Goal: Task Accomplishment & Management: Use online tool/utility

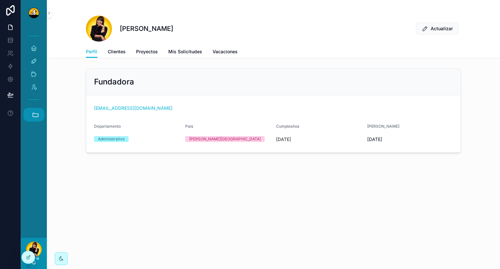
click at [36, 117] on icon "scrollable content" at bounding box center [36, 115] width 6 height 4
click at [32, 153] on span "JB" at bounding box center [33, 149] width 7 height 7
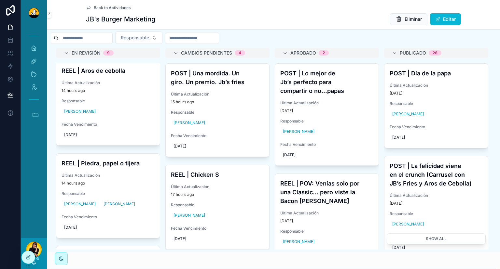
scroll to position [417, 0]
click at [109, 75] on h4 "REEL | Aros de cebolla" at bounding box center [107, 70] width 93 height 9
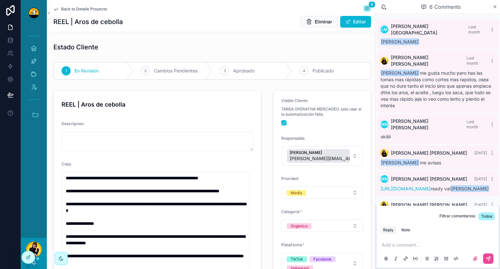
scroll to position [25, 0]
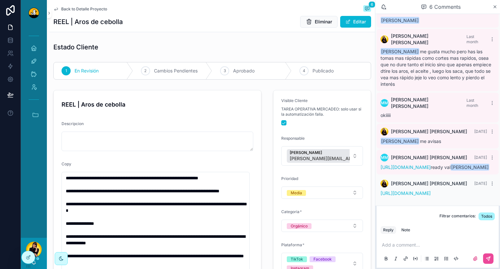
click at [85, 7] on span "Back to Detalle Proyecto" at bounding box center [84, 9] width 46 height 5
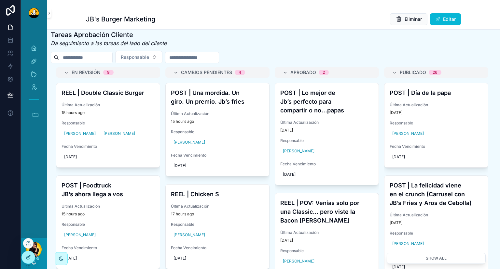
click at [29, 258] on icon at bounding box center [27, 258] width 3 height 3
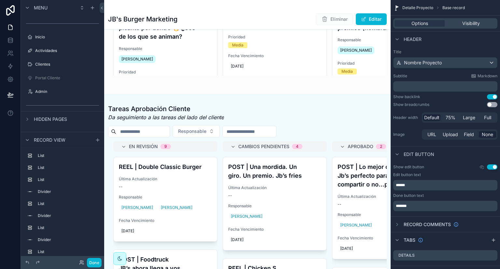
click at [106, 163] on div "scrollable content" at bounding box center [247, 220] width 286 height 252
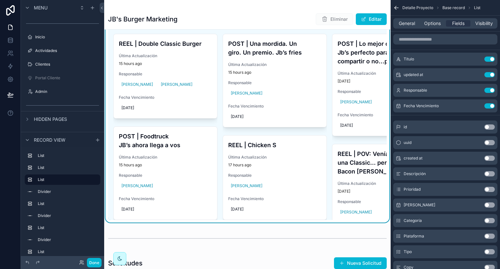
scroll to position [515, 0]
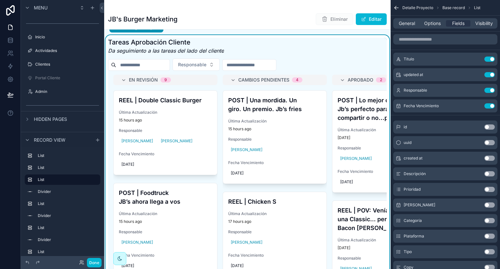
click at [253, 51] on div "Tareas Aprobación Cliente Da seguimiento a las tareas del lado del cliente" at bounding box center [247, 46] width 278 height 17
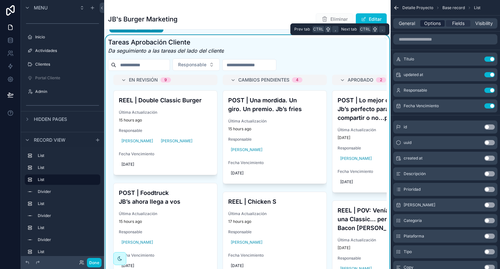
click at [432, 23] on span "Options" at bounding box center [432, 23] width 17 height 7
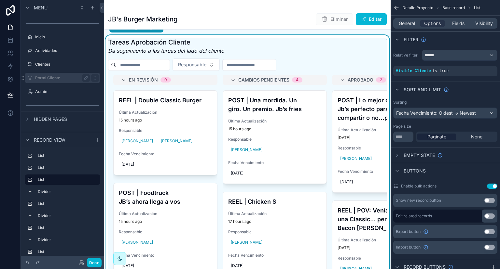
click at [56, 79] on label "Portal Cliente" at bounding box center [61, 77] width 52 height 5
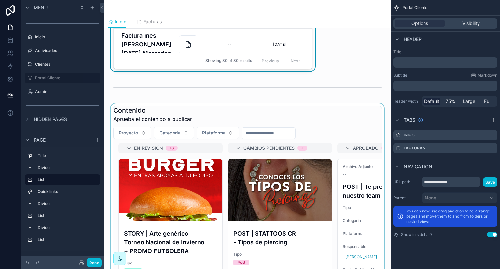
scroll to position [242, 0]
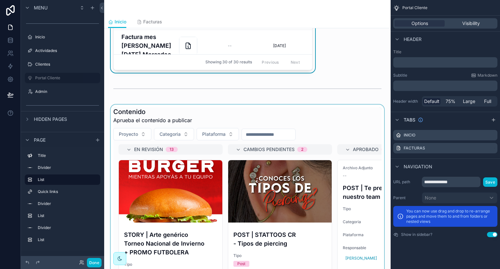
click at [266, 114] on div "scrollable content" at bounding box center [247, 227] width 276 height 244
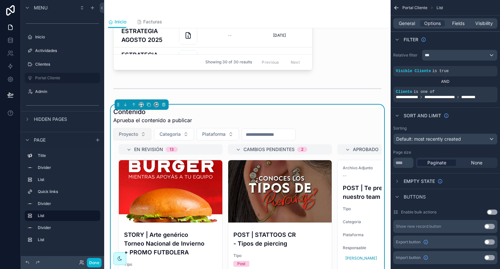
click at [138, 134] on span "Proyecto" at bounding box center [128, 134] width 19 height 7
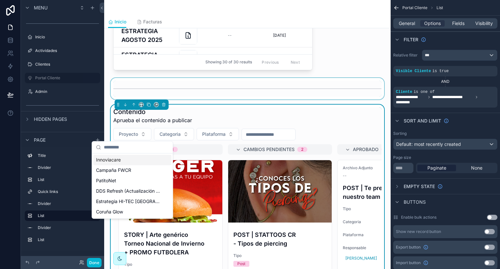
click at [255, 95] on div "scrollable content" at bounding box center [247, 88] width 276 height 21
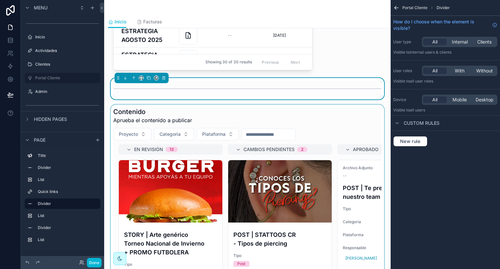
click at [282, 120] on div "scrollable content" at bounding box center [247, 227] width 276 height 244
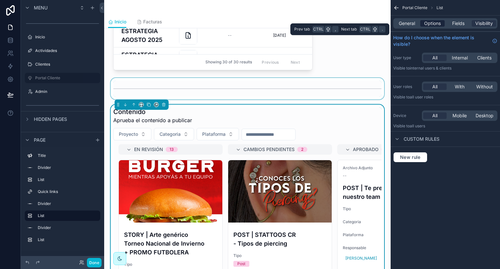
click at [429, 21] on span "Options" at bounding box center [432, 23] width 17 height 7
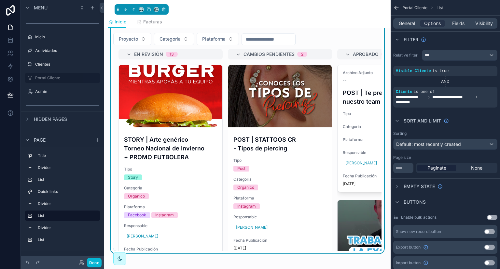
scroll to position [337, 0]
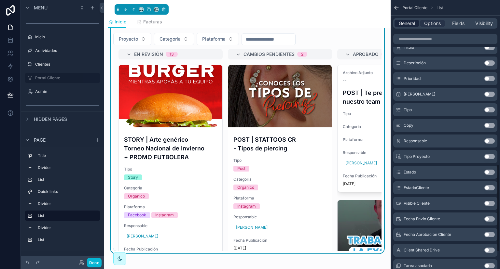
click at [409, 27] on span "General" at bounding box center [406, 23] width 16 height 7
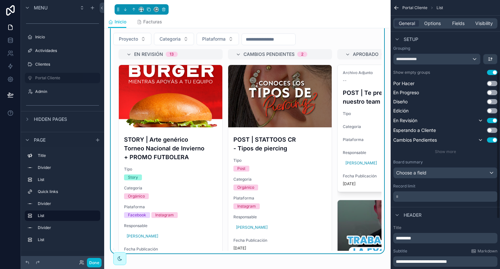
scroll to position [130, 0]
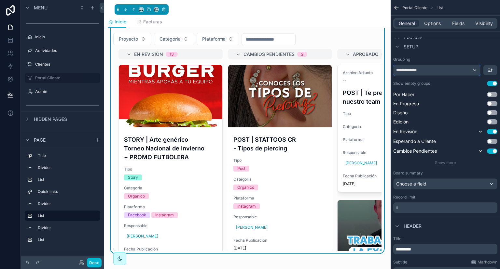
click at [466, 66] on div "**********" at bounding box center [436, 70] width 87 height 10
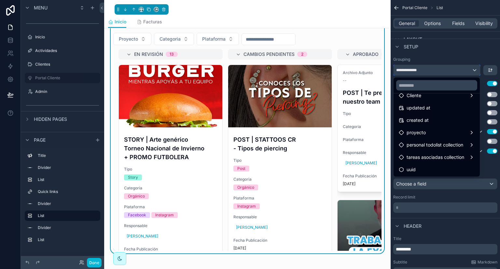
scroll to position [0, 0]
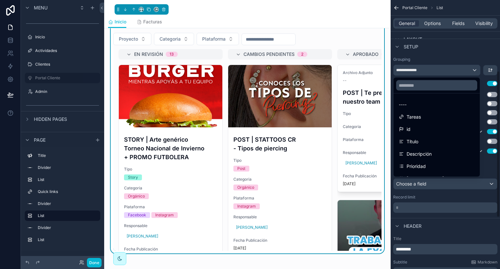
click at [480, 49] on div "scrollable content" at bounding box center [250, 134] width 500 height 269
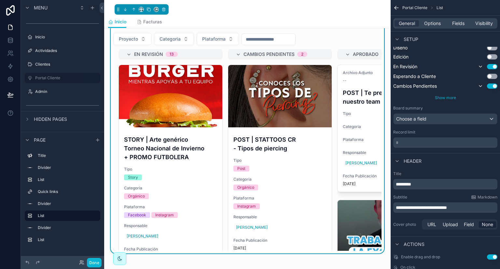
scroll to position [195, 0]
click at [441, 142] on p "* ﻿" at bounding box center [445, 142] width 100 height 7
click at [440, 162] on div "Header" at bounding box center [444, 161] width 109 height 16
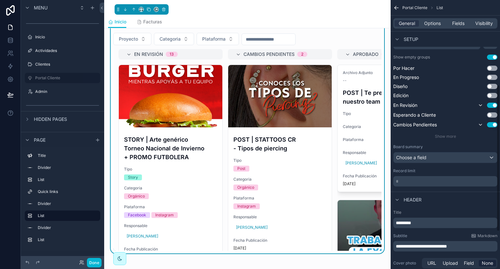
scroll to position [155, 0]
click at [446, 159] on div "Choose a field" at bounding box center [444, 159] width 103 height 10
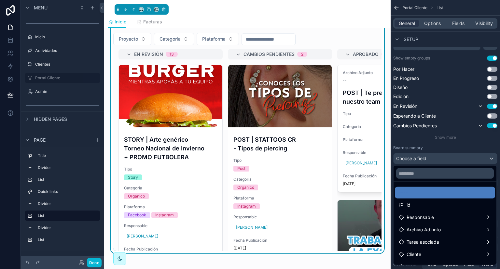
click at [444, 149] on div "scrollable content" at bounding box center [250, 134] width 500 height 269
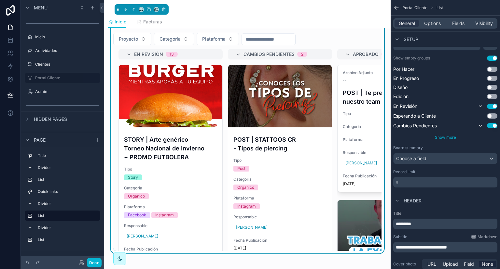
click at [449, 137] on span "Show more" at bounding box center [445, 137] width 21 height 5
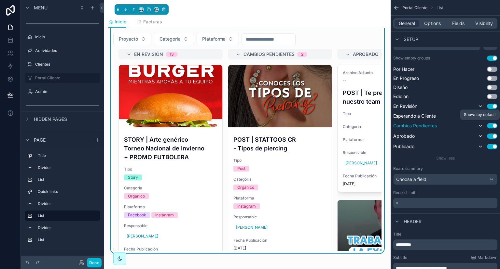
click at [481, 124] on icon "scrollable content" at bounding box center [479, 125] width 5 height 5
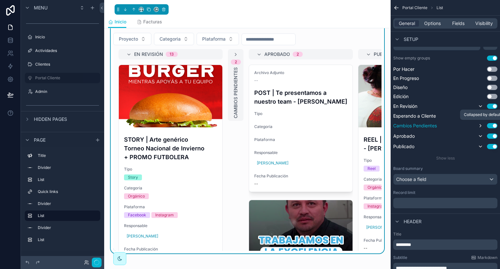
click at [481, 126] on icon "scrollable content" at bounding box center [479, 125] width 5 height 5
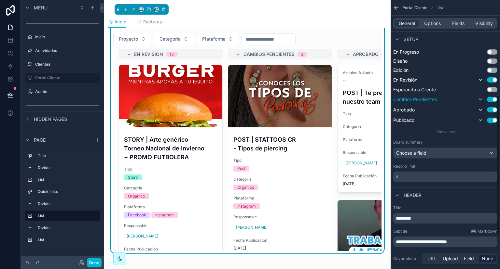
scroll to position [184, 0]
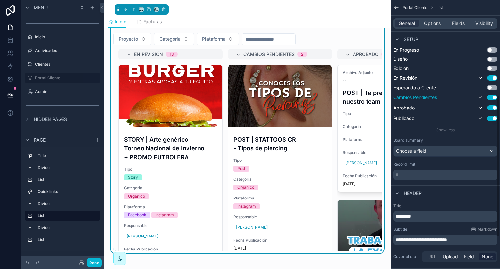
click at [422, 176] on p "* ﻿" at bounding box center [445, 175] width 100 height 7
click at [434, 183] on div "**********" at bounding box center [444, 67] width 109 height 502
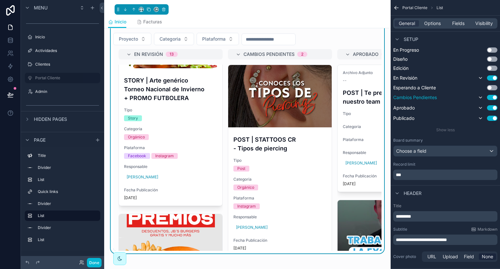
scroll to position [0, 0]
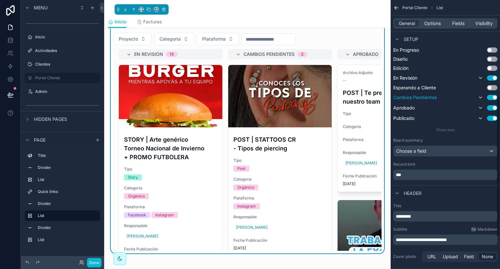
click at [430, 160] on div "**********" at bounding box center [445, 91] width 104 height 177
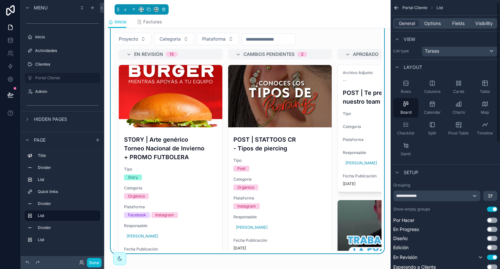
scroll to position [4, 0]
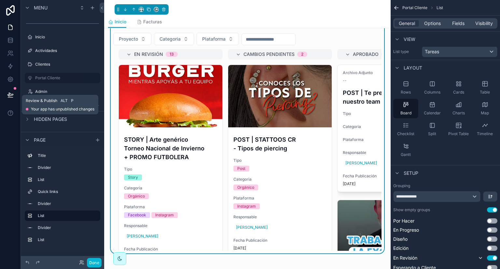
click at [11, 94] on icon at bounding box center [10, 94] width 6 height 3
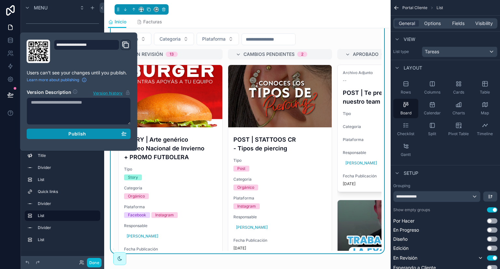
click at [78, 136] on span "Publish" at bounding box center [77, 134] width 18 height 6
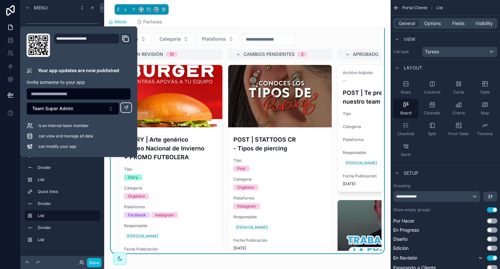
click at [282, 13] on div "scrollable content" at bounding box center [247, 8] width 278 height 16
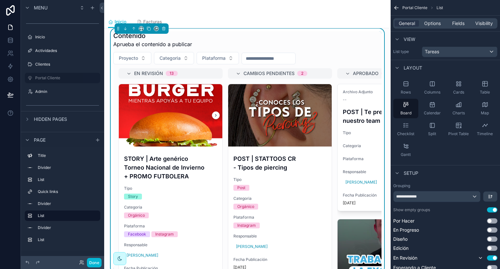
scroll to position [318, 0]
click at [93, 262] on button "Done" at bounding box center [94, 262] width 15 height 9
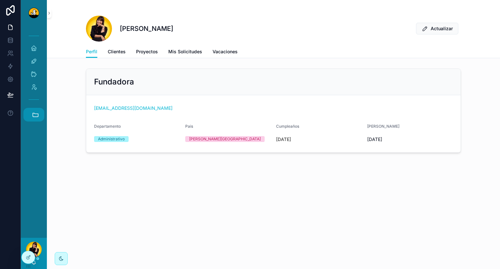
click at [34, 116] on icon "scrollable content" at bounding box center [35, 114] width 7 height 7
click at [35, 149] on span "JB" at bounding box center [33, 149] width 7 height 7
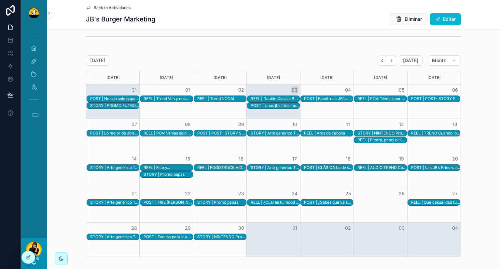
scroll to position [871, 0]
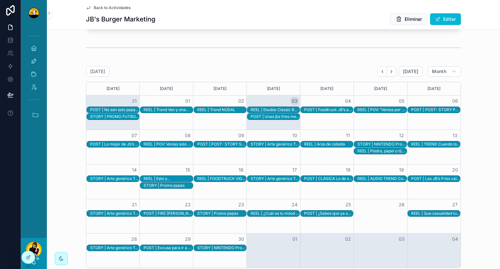
click at [276, 147] on div "STORY | Arte genérico Torneo Nacional de Invierno + PROMO FUTBOLERA" at bounding box center [274, 144] width 49 height 5
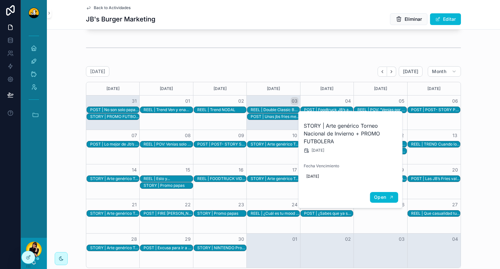
click at [390, 195] on icon "scrollable content" at bounding box center [390, 197] width 5 height 5
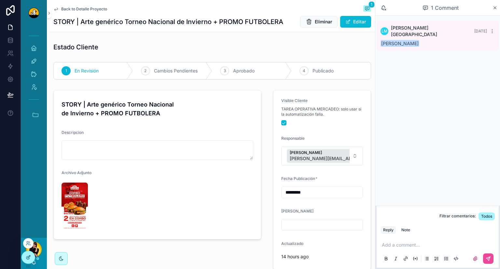
click at [30, 258] on icon at bounding box center [28, 257] width 5 height 5
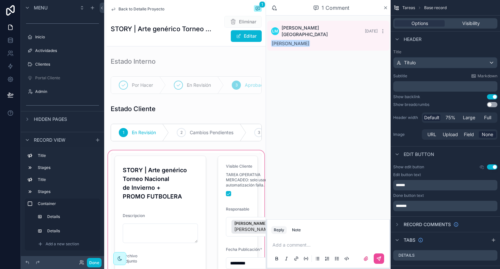
scroll to position [52, 0]
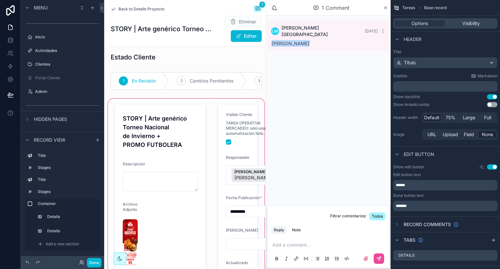
click at [236, 147] on div "scrollable content" at bounding box center [186, 197] width 159 height 198
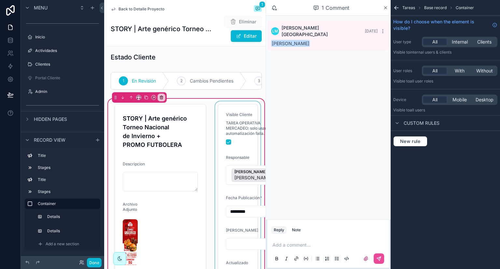
click at [237, 130] on div "scrollable content" at bounding box center [238, 196] width 48 height 191
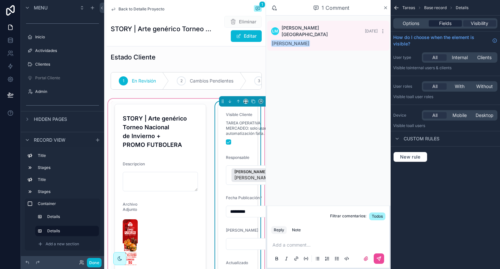
click at [451, 24] on span "Fields" at bounding box center [445, 23] width 12 height 7
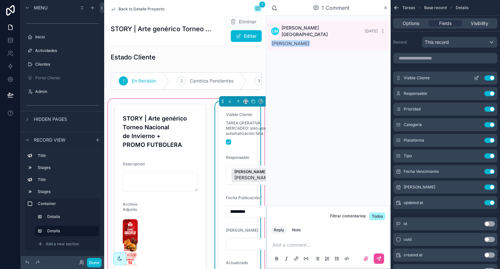
click at [476, 77] on icon "scrollable content" at bounding box center [476, 77] width 3 height 3
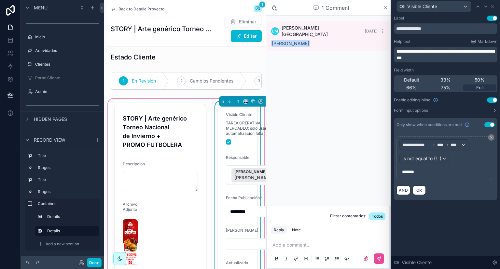
click at [419, 171] on p "*******" at bounding box center [445, 172] width 86 height 7
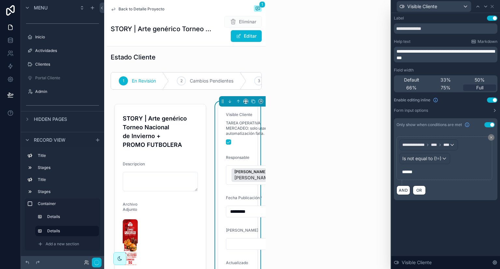
click at [431, 227] on div "**********" at bounding box center [445, 141] width 109 height 256
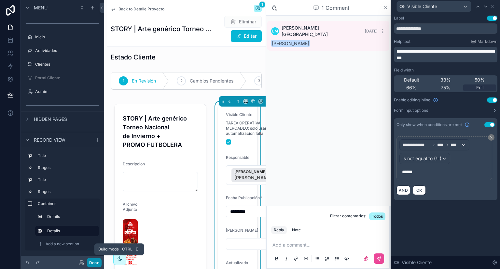
click at [96, 263] on button "Done" at bounding box center [94, 262] width 15 height 9
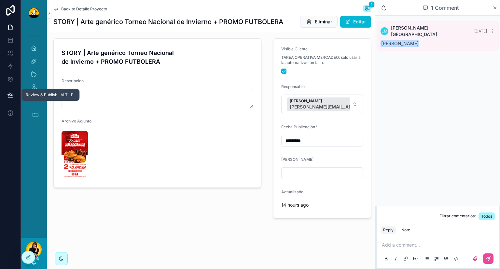
click at [8, 94] on icon at bounding box center [10, 95] width 7 height 7
click at [6, 163] on div at bounding box center [10, 134] width 21 height 269
click at [30, 256] on icon at bounding box center [29, 256] width 1 height 1
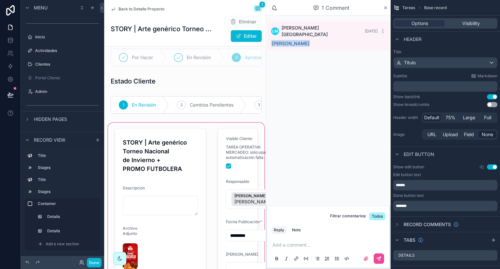
scroll to position [28, 0]
click at [246, 154] on div "scrollable content" at bounding box center [186, 220] width 159 height 198
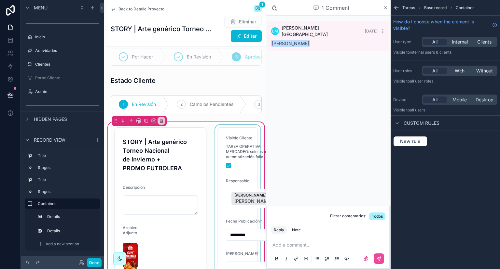
click at [239, 153] on div "scrollable content" at bounding box center [238, 220] width 48 height 191
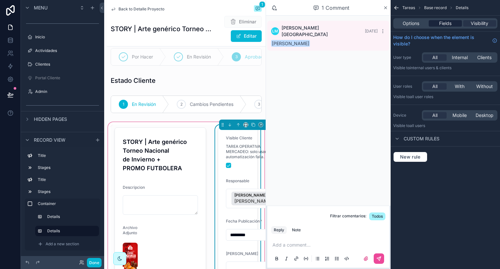
click at [448, 23] on span "Fields" at bounding box center [445, 23] width 12 height 7
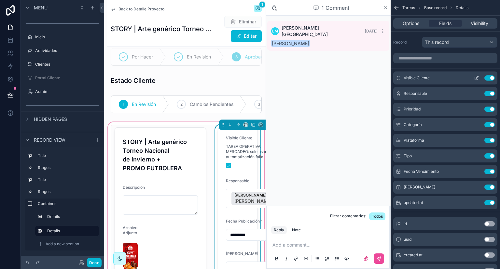
click at [477, 77] on icon "scrollable content" at bounding box center [476, 77] width 5 height 5
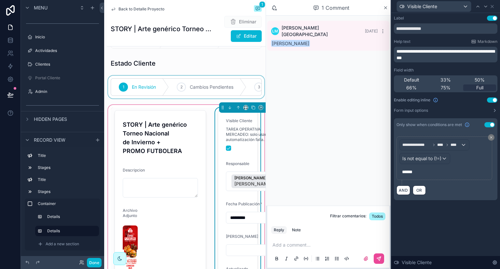
scroll to position [0, 0]
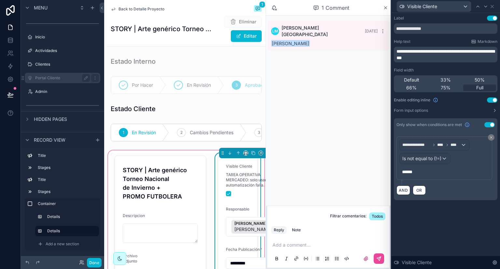
click at [60, 77] on label "Portal Cliente" at bounding box center [61, 77] width 52 height 5
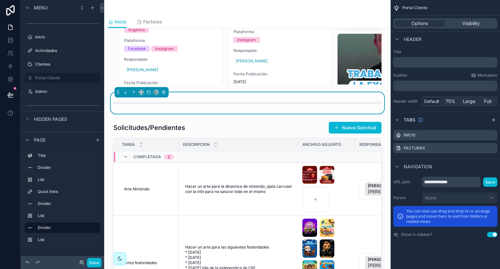
scroll to position [503, 0]
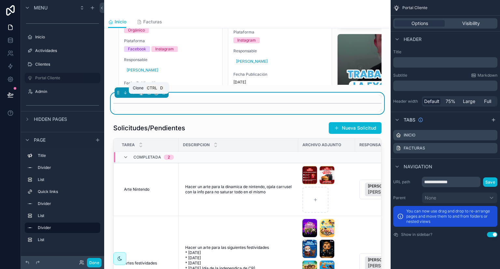
click at [150, 95] on icon "scrollable content" at bounding box center [148, 92] width 5 height 5
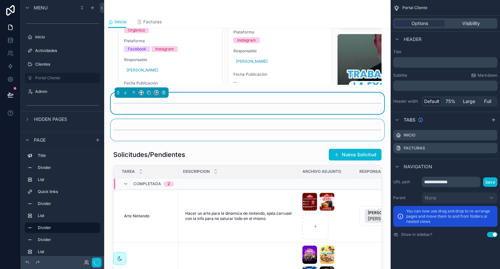
click at [137, 133] on div "scrollable content" at bounding box center [247, 129] width 276 height 21
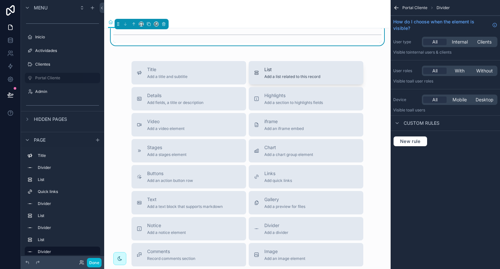
scroll to position [827, 0]
click at [286, 80] on span "Add a list related to this record" at bounding box center [292, 77] width 56 height 5
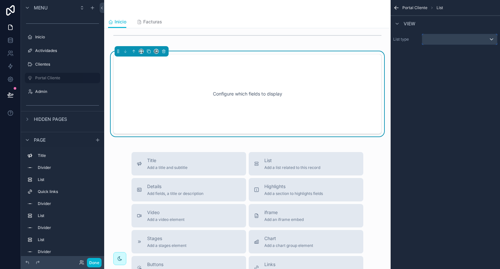
click at [448, 40] on div "scrollable content" at bounding box center [459, 39] width 75 height 10
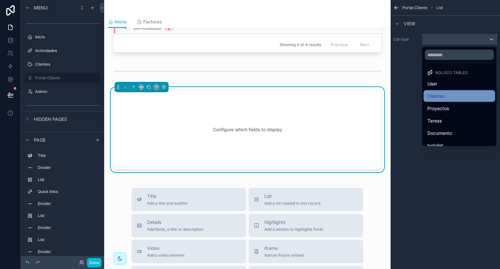
scroll to position [792, 0]
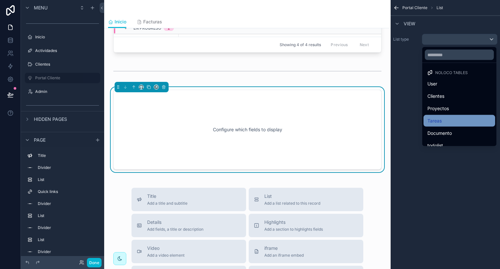
click at [452, 119] on div "Tareas" at bounding box center [459, 121] width 64 height 8
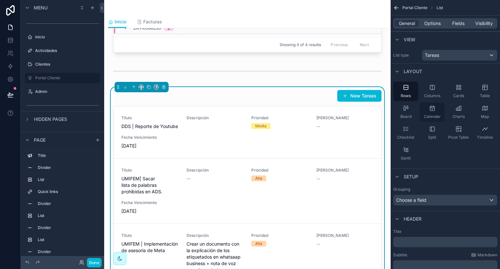
click at [433, 110] on icon "scrollable content" at bounding box center [432, 108] width 7 height 7
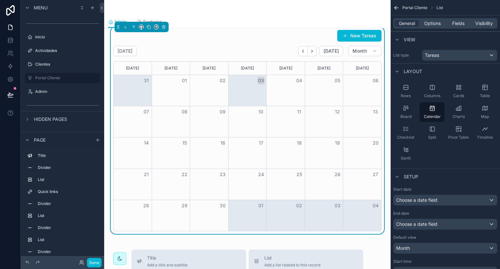
scroll to position [852, 0]
click at [444, 201] on div "Choose a date field" at bounding box center [444, 200] width 103 height 10
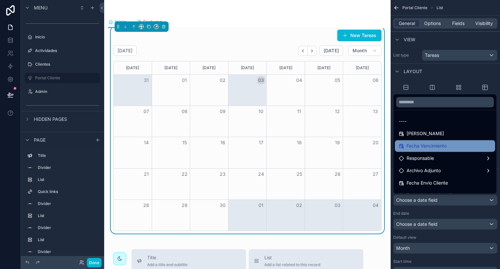
click at [448, 147] on div "Fecha Vencimiento" at bounding box center [444, 146] width 92 height 8
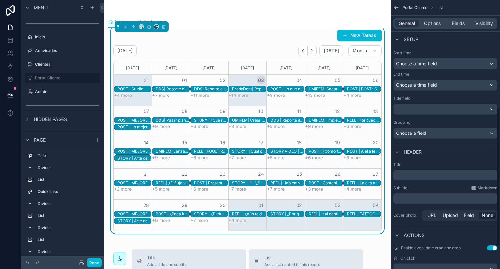
scroll to position [209, 0]
click at [454, 134] on div "Choose a field" at bounding box center [444, 133] width 103 height 10
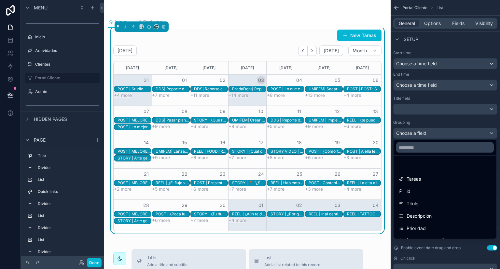
click at [456, 122] on div "scrollable content" at bounding box center [250, 134] width 500 height 269
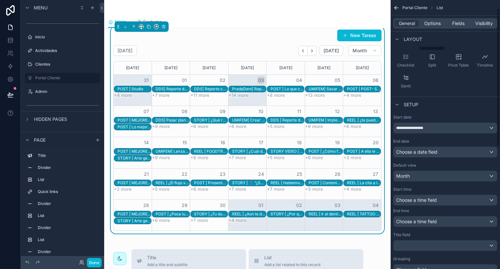
scroll to position [0, 0]
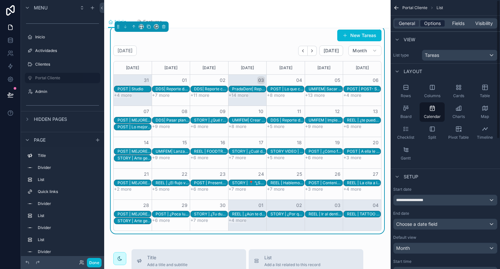
click at [439, 22] on span "Options" at bounding box center [432, 23] width 17 height 7
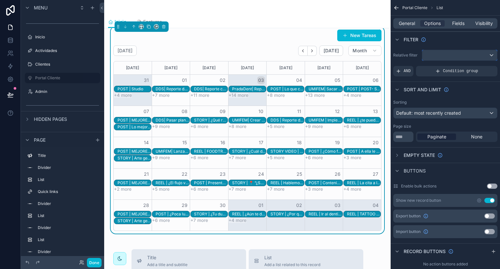
click at [446, 59] on div "scrollable content" at bounding box center [459, 55] width 75 height 10
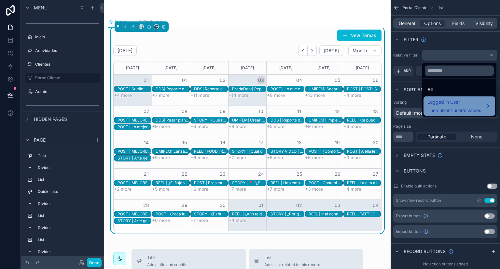
click at [446, 104] on span "Logged in User" at bounding box center [454, 102] width 54 height 8
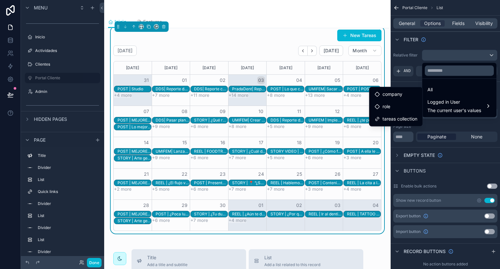
click at [415, 48] on div "scrollable content" at bounding box center [250, 134] width 500 height 269
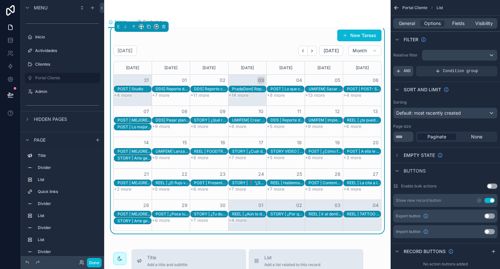
click at [405, 68] on div "AND" at bounding box center [403, 71] width 20 height 10
click at [481, 66] on icon "scrollable content" at bounding box center [481, 67] width 4 height 4
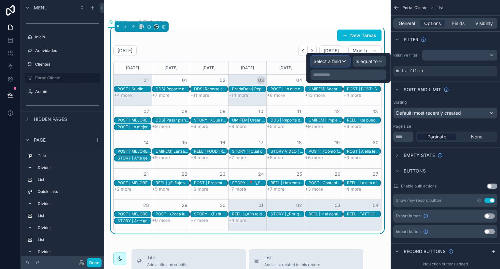
click at [331, 63] on span "Select a field" at bounding box center [327, 62] width 28 height 6
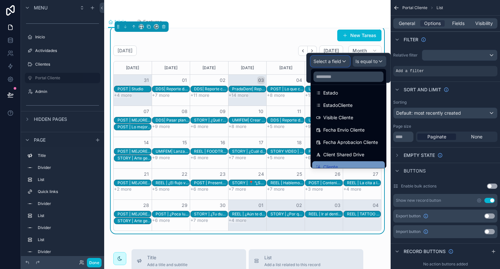
scroll to position [256, 0]
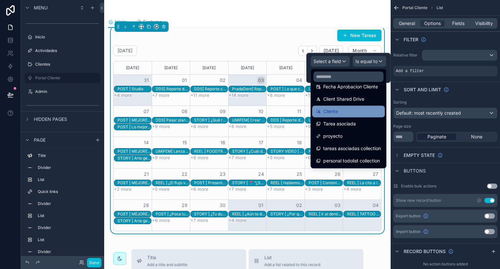
click at [348, 112] on div "Cliente" at bounding box center [348, 112] width 65 height 8
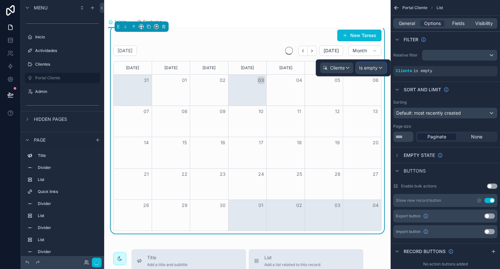
click at [371, 68] on span "Is empty" at bounding box center [368, 68] width 19 height 7
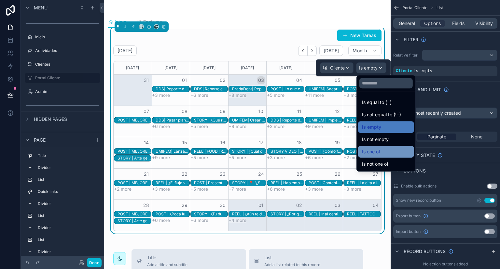
click at [392, 146] on div "Is one of" at bounding box center [386, 152] width 56 height 12
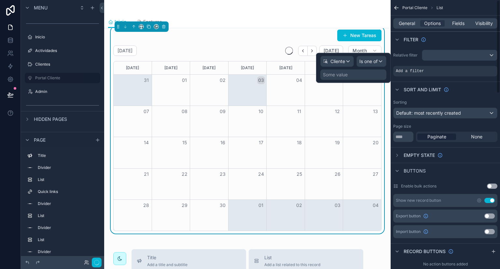
click at [364, 74] on div "Some value" at bounding box center [353, 75] width 66 height 10
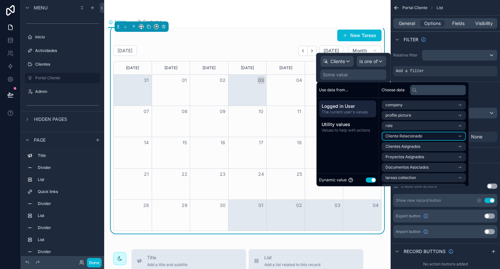
click at [416, 135] on span "Cliente Relacionado" at bounding box center [403, 136] width 37 height 5
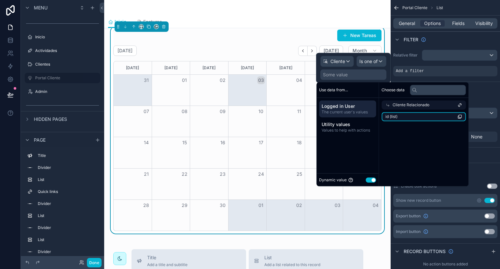
click at [403, 118] on li "id (list)" at bounding box center [423, 116] width 84 height 9
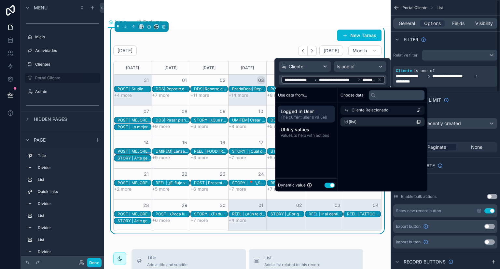
click at [472, 100] on div "Sort And Limit" at bounding box center [444, 100] width 109 height 16
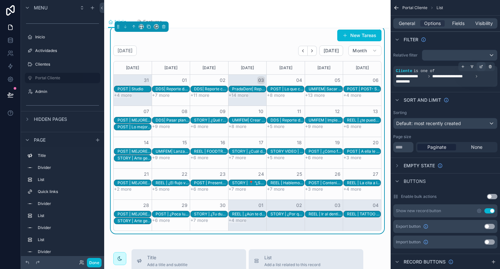
click at [482, 67] on icon "scrollable content" at bounding box center [481, 67] width 4 height 4
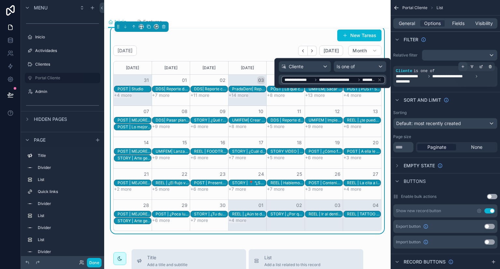
click at [464, 67] on div "scrollable content" at bounding box center [462, 66] width 9 height 9
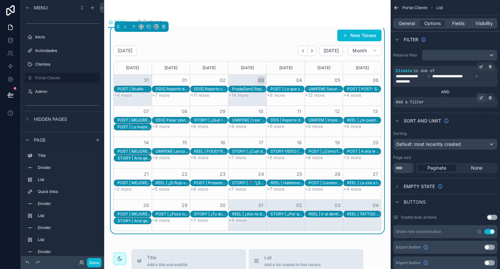
click at [479, 97] on icon "scrollable content" at bounding box center [481, 98] width 4 height 4
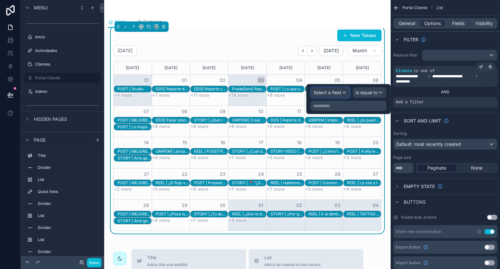
click at [330, 94] on span "Select a field" at bounding box center [327, 93] width 28 height 6
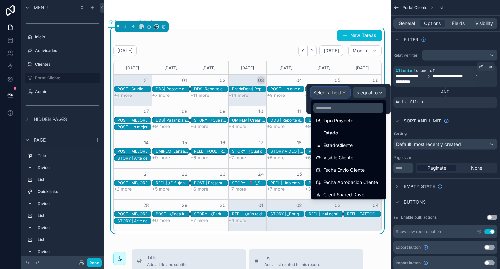
scroll to position [190, 0]
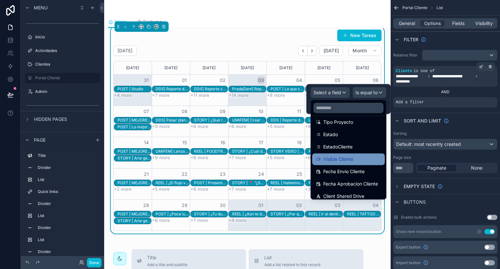
click at [351, 157] on span "Visible Cliente" at bounding box center [338, 159] width 30 height 8
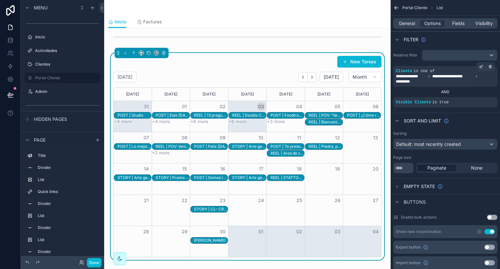
scroll to position [824, 0]
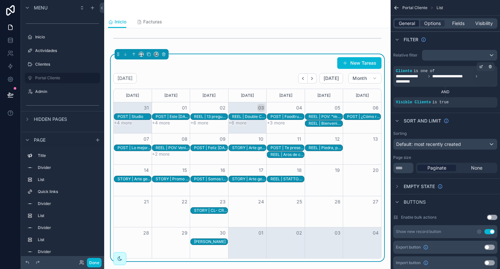
click at [411, 25] on span "General" at bounding box center [406, 23] width 16 height 7
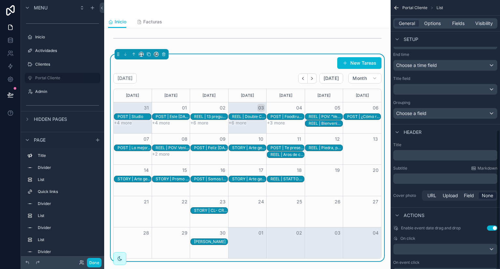
scroll to position [253, 0]
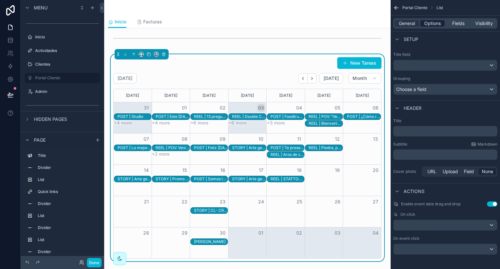
click at [437, 23] on span "Options" at bounding box center [432, 23] width 17 height 7
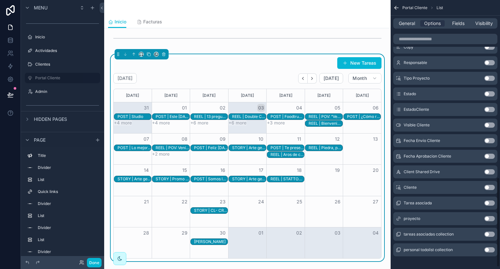
scroll to position [536, 0]
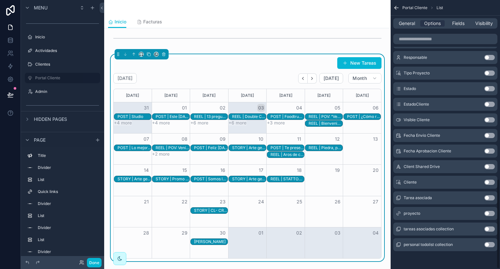
click at [491, 214] on button "Use setting" at bounding box center [489, 213] width 10 height 5
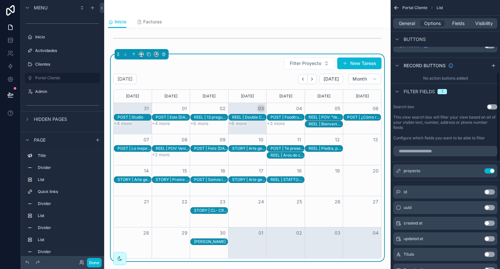
scroll to position [217, 0]
click at [474, 172] on icon "scrollable content" at bounding box center [476, 171] width 5 height 5
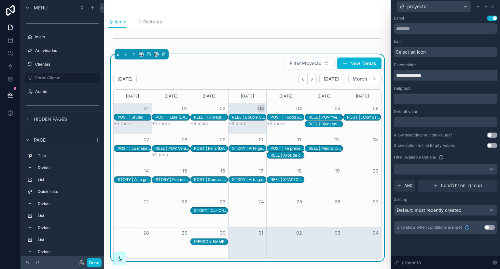
drag, startPoint x: 385, startPoint y: 77, endPoint x: 374, endPoint y: 77, distance: 11.1
click at [394, 77] on input "**********" at bounding box center [445, 75] width 103 height 10
type input "********"
click at [488, 135] on button "Use setting" at bounding box center [492, 135] width 10 height 5
click at [433, 172] on div at bounding box center [445, 169] width 103 height 10
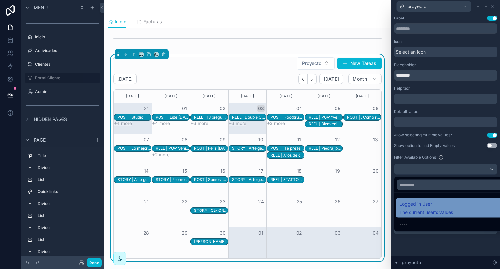
click at [427, 215] on span "The current user's values" at bounding box center [426, 212] width 54 height 7
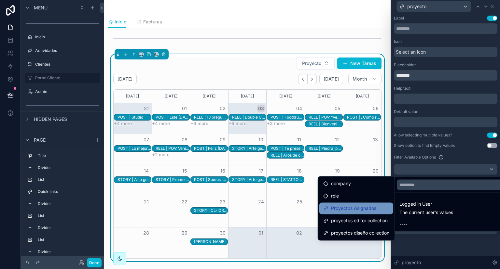
click at [367, 210] on span "Proyectos Asignados" at bounding box center [353, 209] width 45 height 8
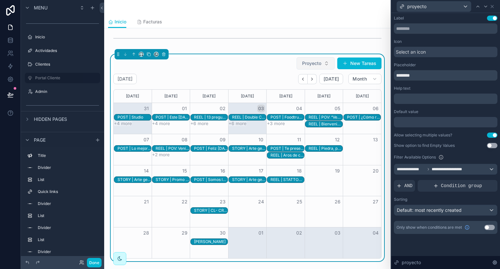
click at [307, 67] on span "Proyecto" at bounding box center [311, 63] width 19 height 7
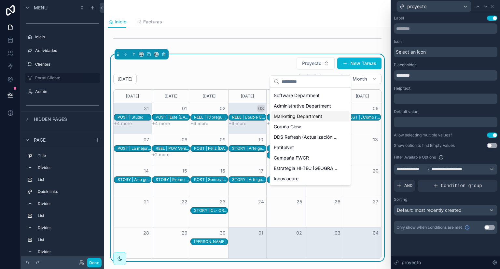
scroll to position [0, 0]
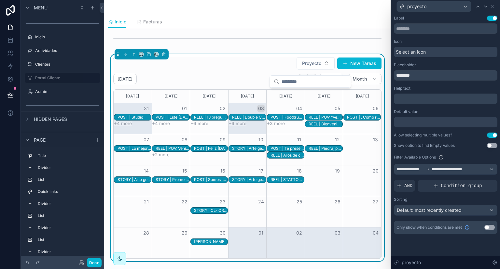
click at [432, 113] on div "Default value" at bounding box center [445, 111] width 103 height 5
click at [491, 6] on icon at bounding box center [491, 6] width 5 height 5
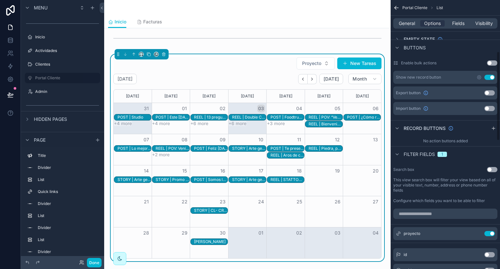
scroll to position [154, 0]
click at [491, 77] on button "Use setting" at bounding box center [489, 77] width 10 height 5
click at [408, 23] on span "General" at bounding box center [406, 23] width 16 height 7
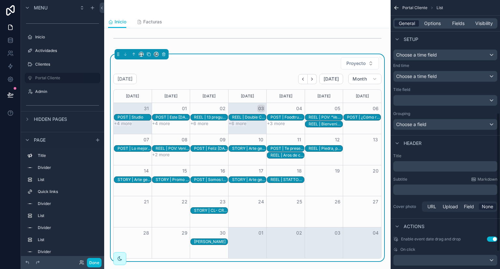
scroll to position [220, 0]
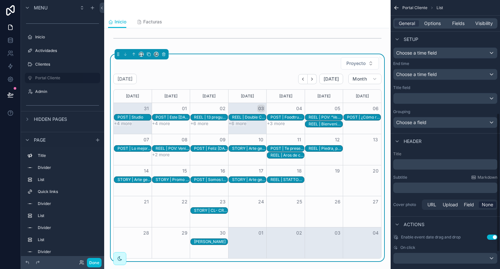
click at [427, 165] on p "﻿" at bounding box center [445, 164] width 100 height 7
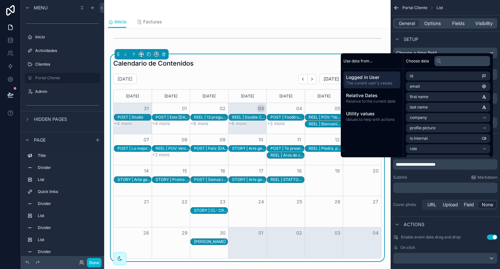
click at [425, 176] on div "Subtitle Markdown" at bounding box center [445, 177] width 104 height 5
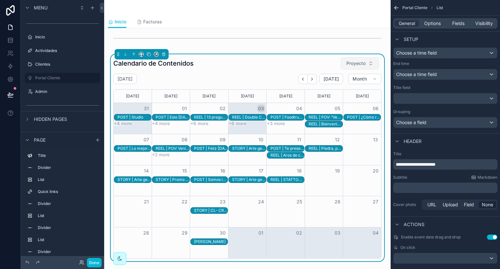
click at [354, 70] on button "Proyecto" at bounding box center [360, 63] width 38 height 12
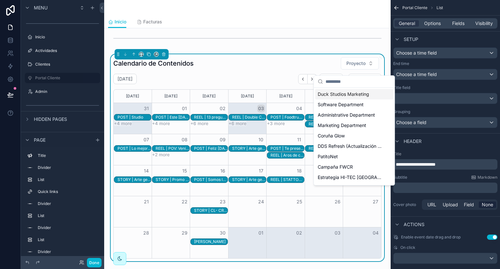
click at [352, 93] on span "Duck Studios Marketing" at bounding box center [342, 94] width 51 height 7
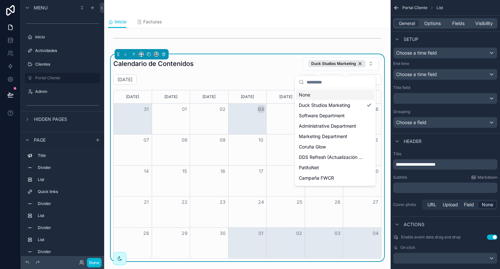
click at [285, 78] on div "Calendario de Contenidos Duck Studios Marketing September 2025 Today Month Sund…" at bounding box center [247, 158] width 268 height 202
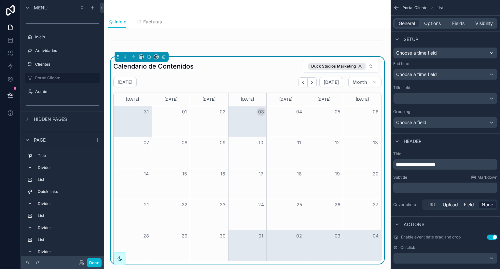
scroll to position [809, 0]
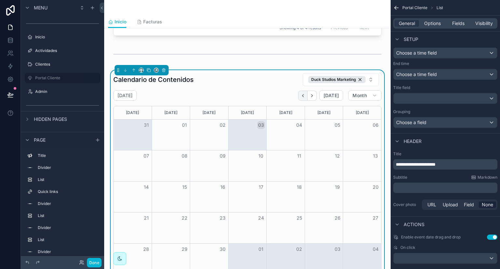
click at [302, 97] on icon "Back" at bounding box center [302, 95] width 1 height 3
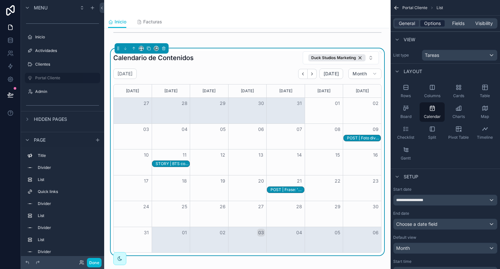
click at [433, 25] on span "Options" at bounding box center [432, 23] width 17 height 7
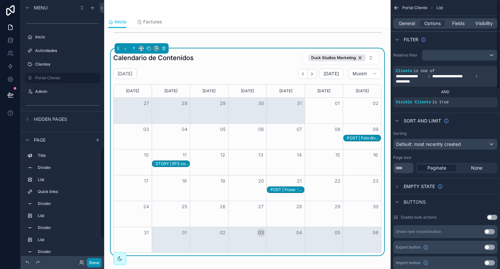
click at [96, 262] on button "Done" at bounding box center [94, 262] width 15 height 9
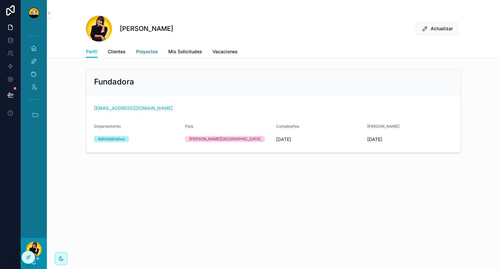
click at [154, 50] on span "Proyectos" at bounding box center [147, 51] width 22 height 7
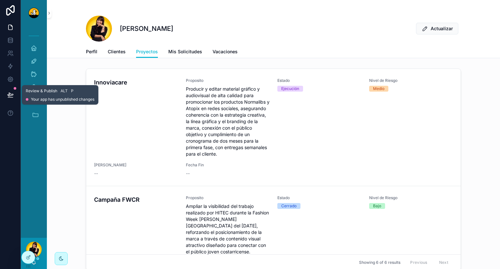
click at [14, 96] on button at bounding box center [10, 95] width 14 height 18
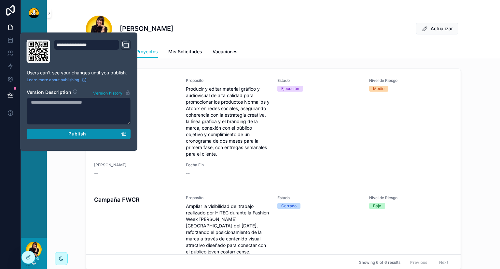
click at [65, 132] on div "Publish" at bounding box center [79, 134] width 96 height 6
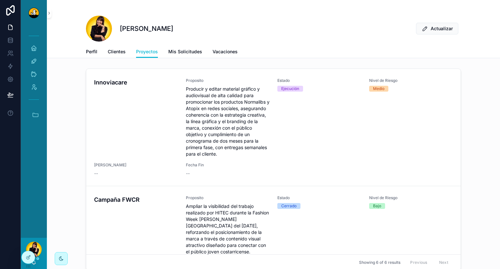
click at [70, 156] on div "Innoviacare Proposito Producir y editar material gráfico y audiovisual de alta …" at bounding box center [273, 171] width 453 height 210
click at [11, 37] on link at bounding box center [10, 40] width 20 height 13
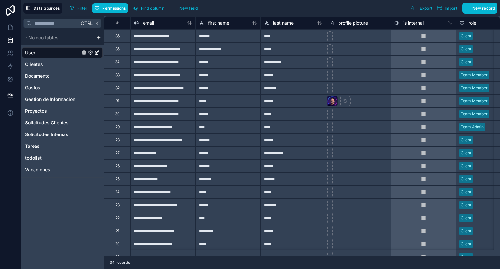
click at [117, 142] on div "28" at bounding box center [117, 139] width 26 height 13
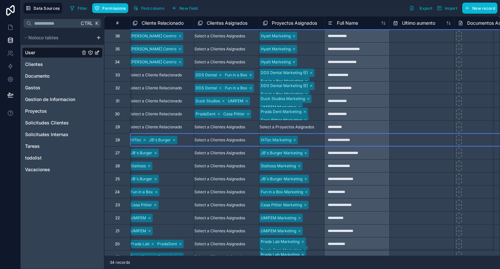
scroll to position [0, 1212]
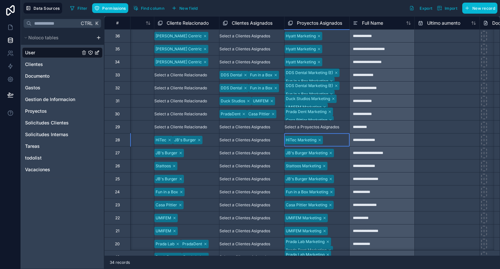
click at [323, 140] on div "HiTec Marketing" at bounding box center [303, 140] width 38 height 8
click at [339, 127] on div "Select a Proyectos Asignados" at bounding box center [311, 127] width 55 height 5
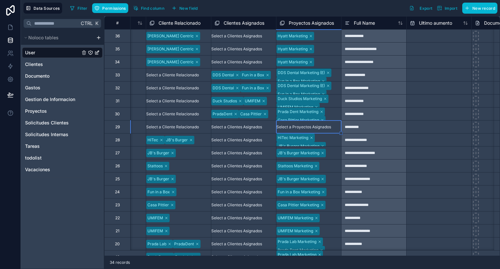
scroll to position [0, 1220]
click at [326, 153] on div "JB's Burger Marketing" at bounding box center [300, 153] width 49 height 8
click at [344, 4] on div "Filter Permissions Find column New field Export Import New record" at bounding box center [282, 8] width 430 height 11
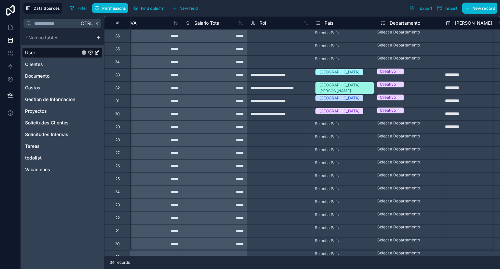
scroll to position [0, 807]
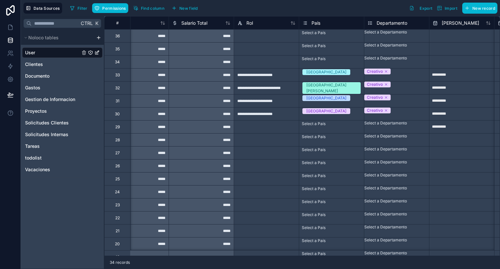
click at [247, 128] on div at bounding box center [266, 126] width 65 height 13
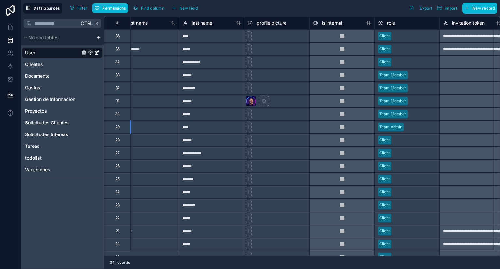
scroll to position [0, 0]
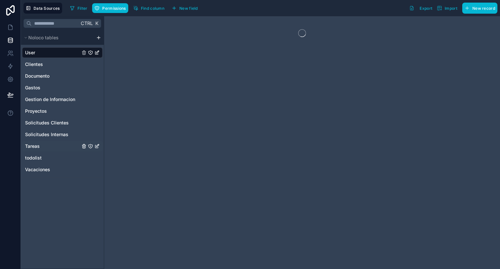
click at [43, 146] on div "Tareas" at bounding box center [62, 146] width 80 height 10
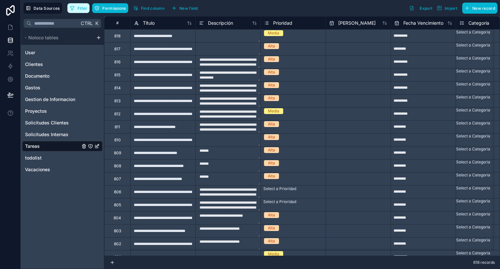
click at [76, 6] on button "Filter" at bounding box center [78, 8] width 22 height 10
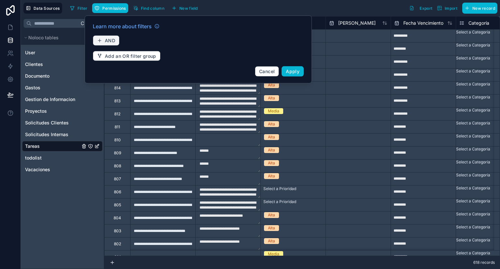
click at [111, 38] on span "AND" at bounding box center [110, 41] width 10 height 6
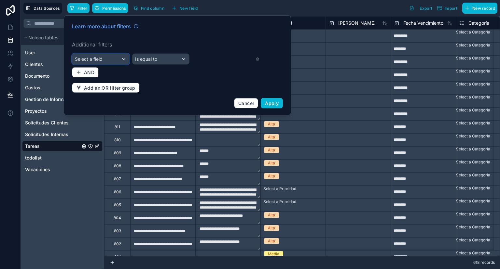
click at [106, 61] on div "Select a field" at bounding box center [100, 59] width 57 height 10
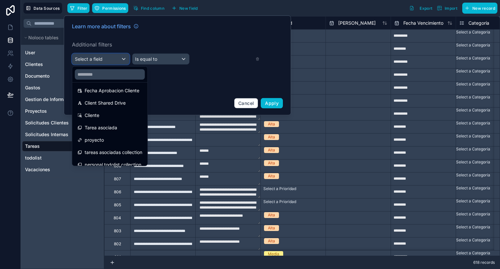
scroll to position [256, 0]
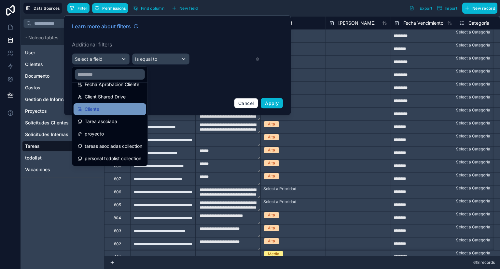
click at [94, 114] on div "Cliente" at bounding box center [110, 109] width 73 height 12
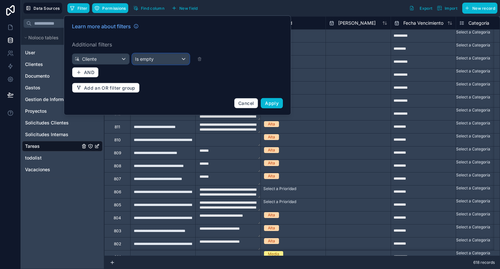
click at [151, 63] on div "Is empty" at bounding box center [160, 59] width 57 height 10
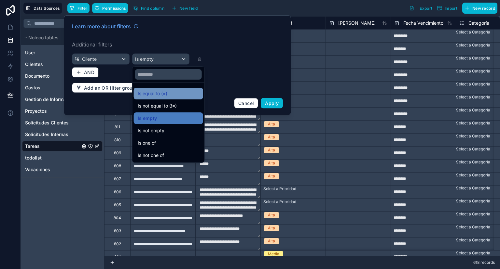
click at [161, 97] on span "Is equal to (=)" at bounding box center [153, 94] width 30 height 8
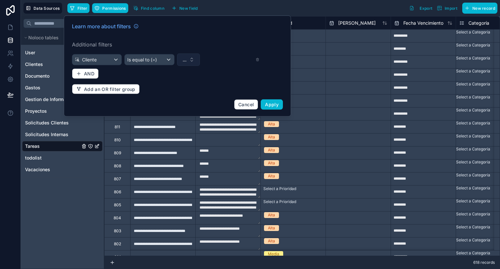
click at [193, 62] on button "..." at bounding box center [188, 60] width 23 height 12
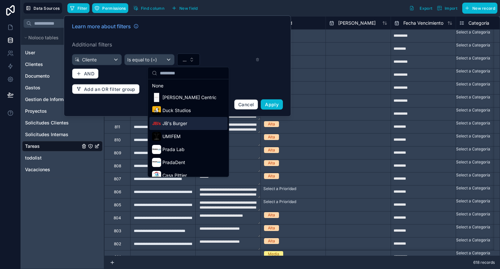
click at [185, 121] on span "JB's Burger" at bounding box center [174, 123] width 25 height 7
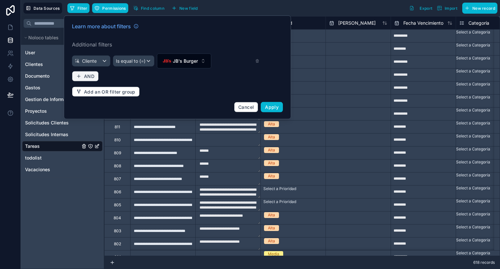
click at [83, 75] on button "AND" at bounding box center [85, 76] width 27 height 10
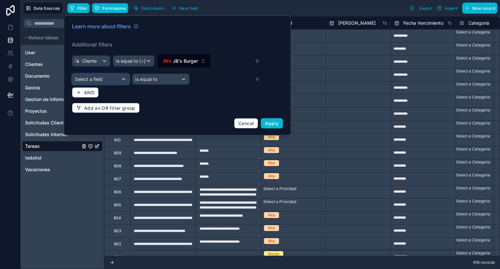
click at [90, 79] on span "Select a field" at bounding box center [89, 79] width 28 height 6
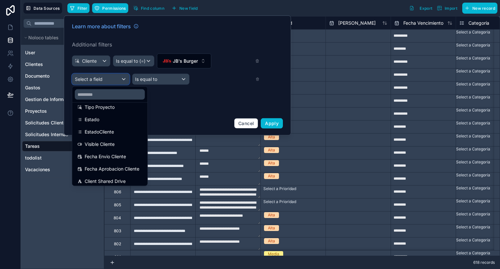
scroll to position [192, 0]
click at [99, 130] on span "EstadoCliente" at bounding box center [99, 132] width 29 height 8
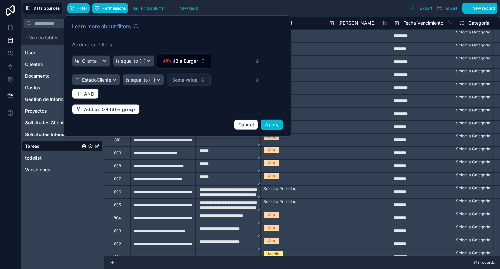
click at [187, 78] on span "Some value" at bounding box center [184, 80] width 25 height 7
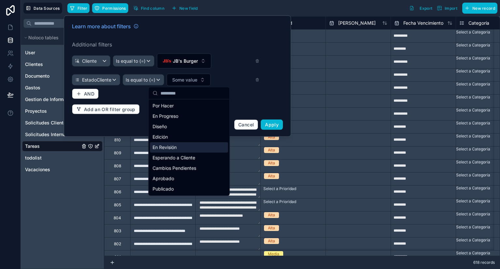
click at [172, 143] on div "En Revisión" at bounding box center [189, 147] width 78 height 10
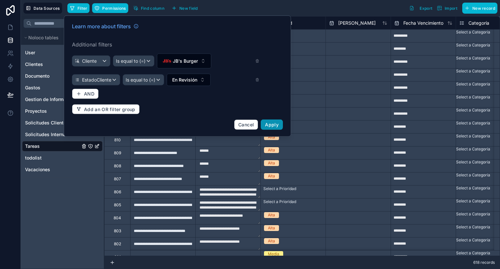
click at [267, 123] on span "Apply" at bounding box center [272, 125] width 14 height 6
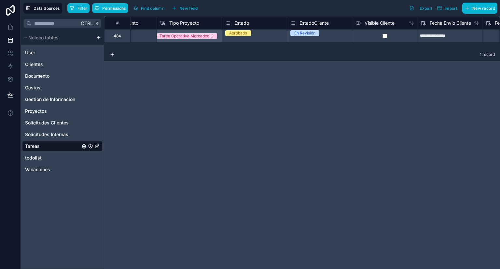
scroll to position [0, 689]
click at [79, 10] on span "Filter" at bounding box center [82, 8] width 10 height 5
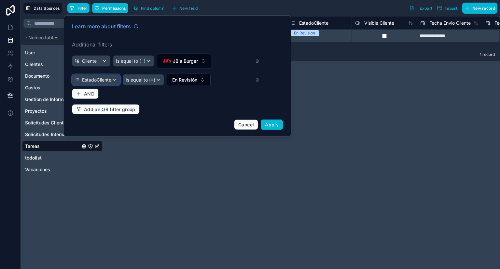
click at [105, 83] on span "EstadoCliente" at bounding box center [96, 80] width 29 height 7
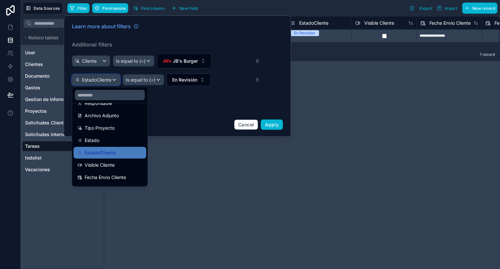
scroll to position [172, 0]
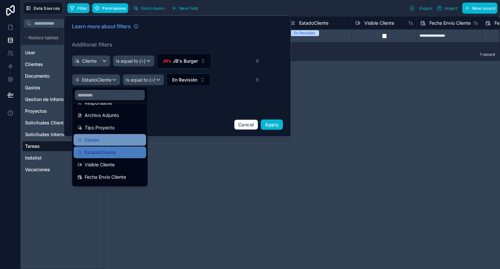
click at [108, 139] on div "Estado" at bounding box center [109, 140] width 65 height 8
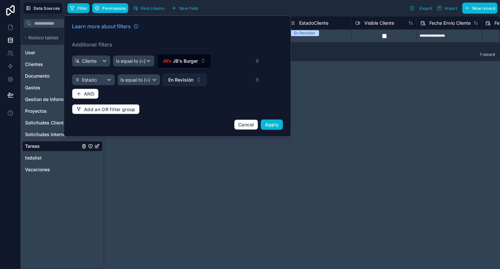
click at [172, 83] on span "En Revisión" at bounding box center [180, 80] width 25 height 7
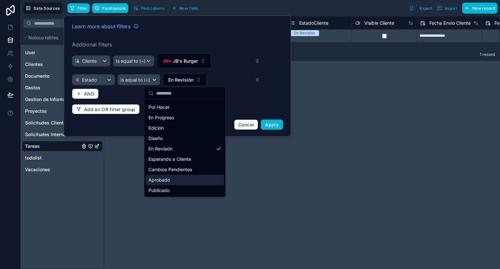
click at [172, 182] on div "Aprobado" at bounding box center [185, 180] width 78 height 10
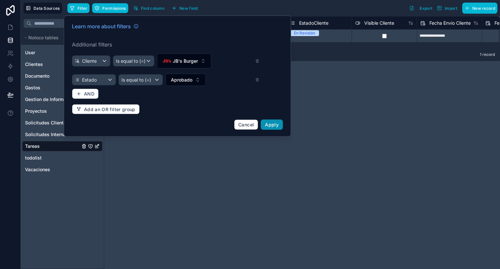
click at [276, 126] on span "Apply" at bounding box center [272, 125] width 14 height 6
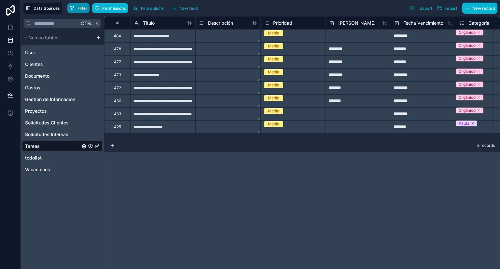
click at [83, 9] on span "Filter" at bounding box center [82, 8] width 10 height 5
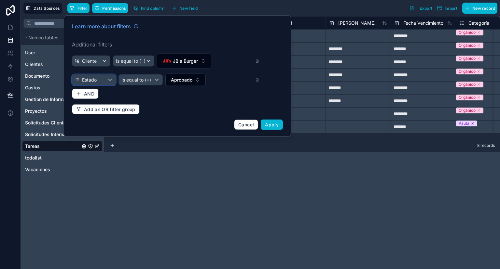
click at [106, 81] on div "Estado" at bounding box center [93, 80] width 43 height 10
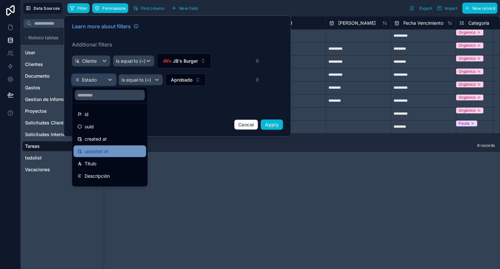
scroll to position [18, 0]
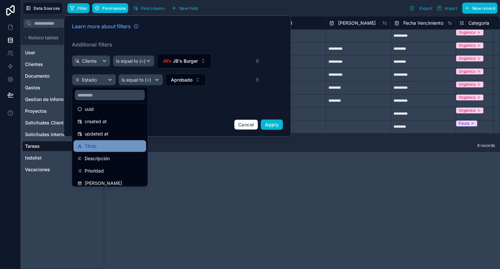
click at [104, 144] on div "Título" at bounding box center [109, 146] width 65 height 8
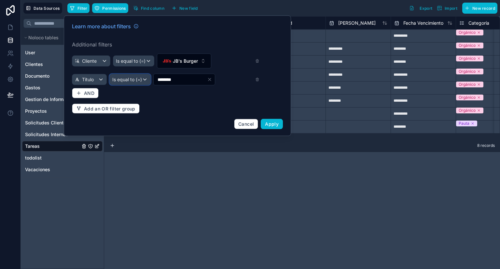
click at [122, 78] on span "Is equal to (=)" at bounding box center [127, 79] width 30 height 7
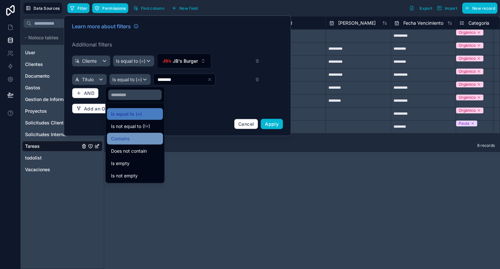
click at [129, 137] on span "Contains" at bounding box center [120, 139] width 19 height 8
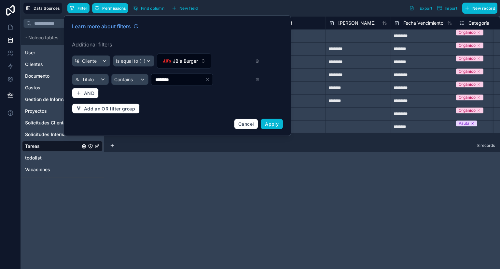
drag, startPoint x: 179, startPoint y: 80, endPoint x: 134, endPoint y: 79, distance: 45.2
click at [151, 79] on input "********" at bounding box center [177, 79] width 53 height 9
type input "**********"
click at [275, 120] on button "Apply" at bounding box center [272, 124] width 22 height 10
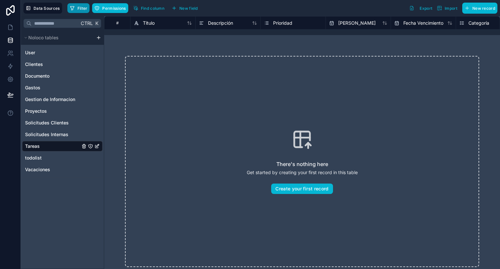
click at [75, 6] on button "Filter" at bounding box center [78, 8] width 22 height 10
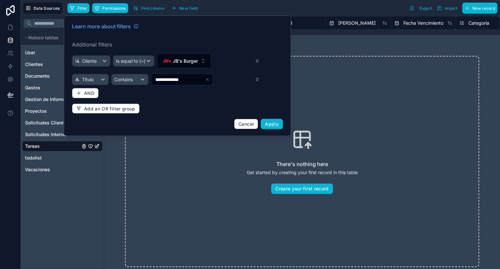
drag, startPoint x: 185, startPoint y: 77, endPoint x: 130, endPoint y: 81, distance: 55.4
click at [151, 81] on input "**********" at bounding box center [177, 79] width 53 height 9
type input "**********"
click at [272, 124] on span "Apply" at bounding box center [272, 124] width 14 height 6
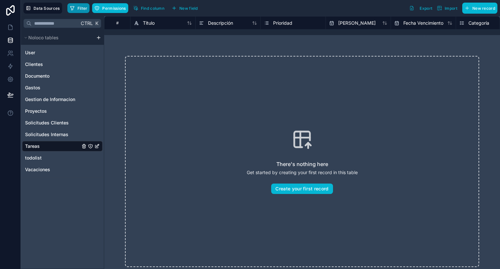
click at [81, 7] on span "Filter" at bounding box center [82, 8] width 10 height 5
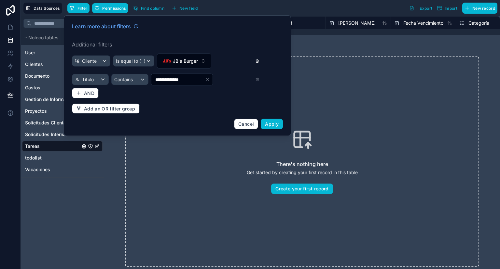
click at [259, 62] on icon at bounding box center [257, 61] width 4 height 5
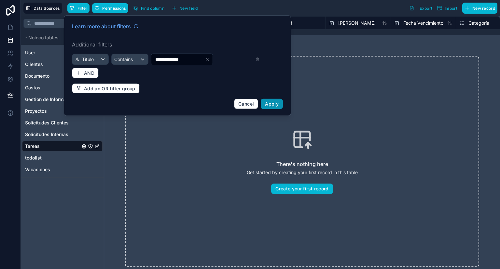
click at [272, 102] on span "Apply" at bounding box center [272, 104] width 14 height 6
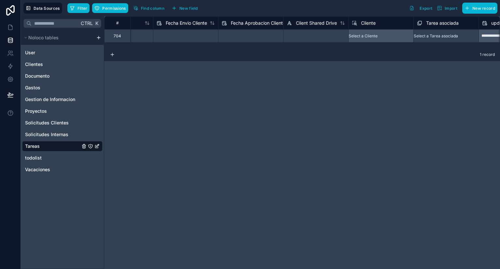
scroll to position [0, 951]
click at [371, 36] on div "Select a Cliente" at bounding box center [382, 35] width 65 height 13
click at [376, 36] on div "Select a Cliente" at bounding box center [382, 35] width 65 height 13
click at [348, 69] on div "**********" at bounding box center [301, 142] width 395 height 253
click at [325, 76] on div "**********" at bounding box center [301, 142] width 395 height 253
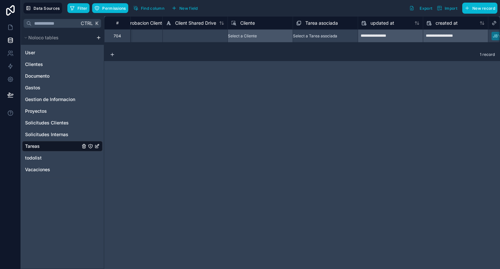
scroll to position [0, 1073]
click at [250, 38] on div "Select a Cliente" at bounding box center [260, 35] width 65 height 13
click at [289, 80] on div "**********" at bounding box center [301, 142] width 395 height 253
click at [259, 34] on div "Select a Cliente" at bounding box center [260, 35] width 65 height 13
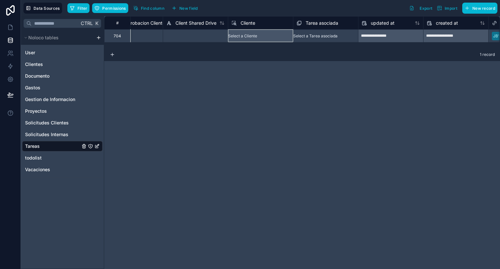
click at [259, 34] on div "Select a Cliente" at bounding box center [260, 35] width 65 height 13
click at [241, 18] on div "Cliente" at bounding box center [260, 22] width 65 height 13
click at [241, 24] on span "Cliente" at bounding box center [247, 23] width 15 height 7
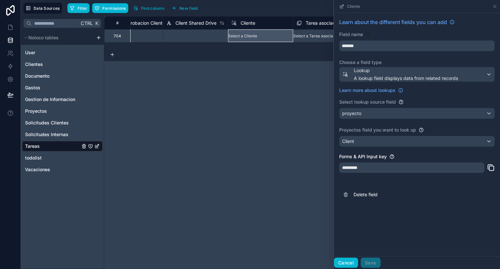
click at [348, 263] on button "Cancel" at bounding box center [346, 263] width 24 height 10
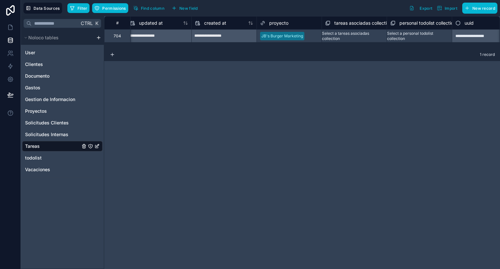
scroll to position [0, 1322]
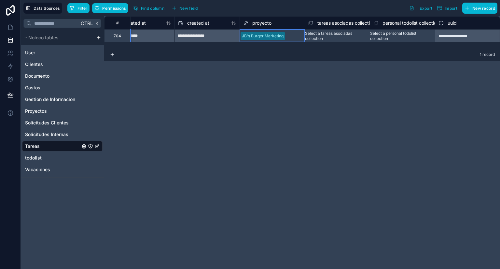
click at [285, 37] on div "JB's Burger Marketing" at bounding box center [263, 36] width 46 height 8
click at [285, 36] on div "JB's Burger Marketing" at bounding box center [263, 36] width 46 height 8
click at [268, 36] on div "UmiSinFiltros" at bounding box center [254, 36] width 29 height 8
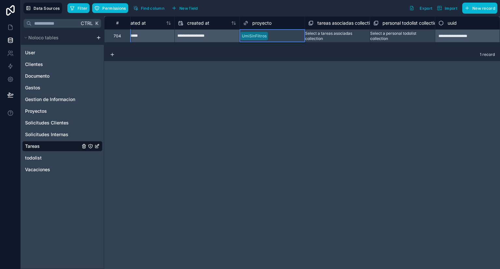
click at [280, 77] on div "**********" at bounding box center [301, 142] width 395 height 253
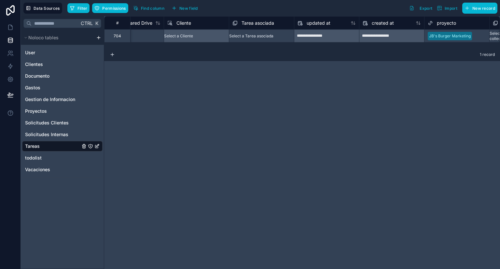
scroll to position [0, 1118]
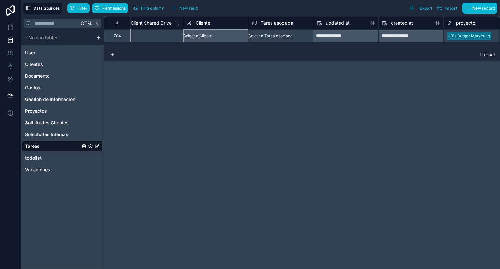
click at [213, 36] on div "Select a Cliente" at bounding box center [215, 35] width 65 height 13
click at [81, 7] on span "Filter" at bounding box center [82, 8] width 10 height 5
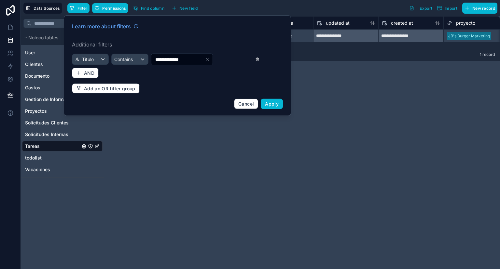
click at [255, 59] on icon at bounding box center [257, 59] width 4 height 5
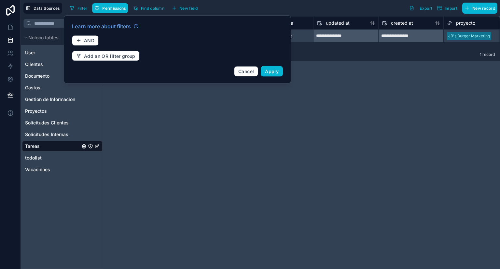
click at [407, 133] on div "**********" at bounding box center [301, 142] width 395 height 253
click at [247, 69] on span "Cancel" at bounding box center [246, 72] width 16 height 6
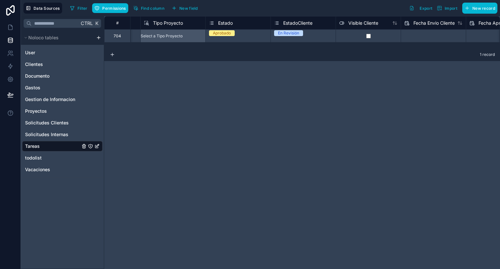
scroll to position [0, 705]
click at [79, 8] on span "Filter" at bounding box center [82, 8] width 10 height 5
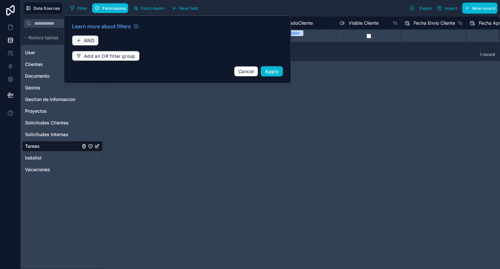
click at [83, 39] on button "AND" at bounding box center [85, 40] width 27 height 10
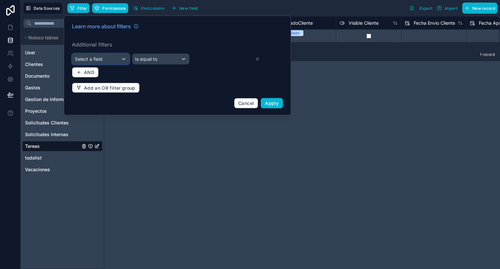
click at [111, 63] on div "Select a field" at bounding box center [100, 59] width 57 height 10
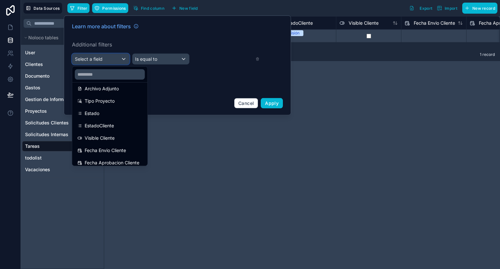
scroll to position [179, 0]
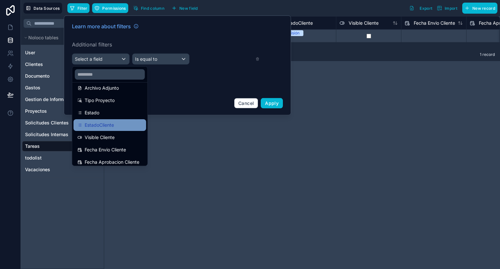
click at [112, 128] on span "EstadoCliente" at bounding box center [99, 125] width 29 height 8
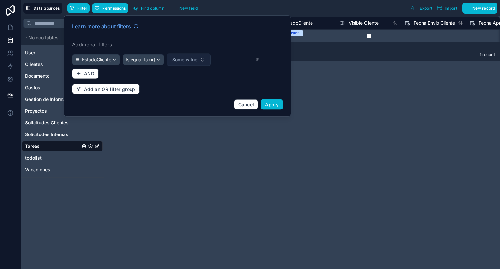
click at [189, 57] on span "Some value" at bounding box center [184, 60] width 25 height 7
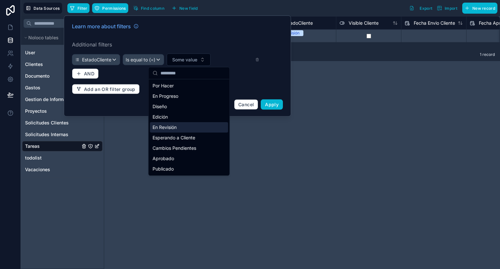
click at [181, 129] on div "En Revisión" at bounding box center [189, 127] width 78 height 10
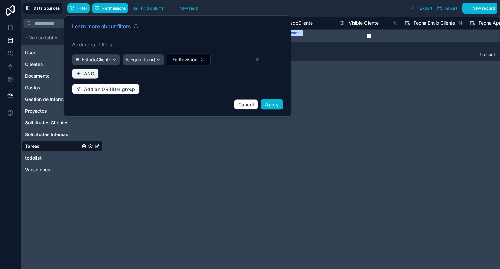
click at [92, 73] on span "AND" at bounding box center [89, 74] width 10 height 6
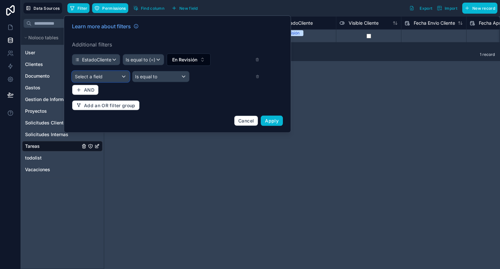
click at [95, 77] on span "Select a field" at bounding box center [89, 77] width 28 height 6
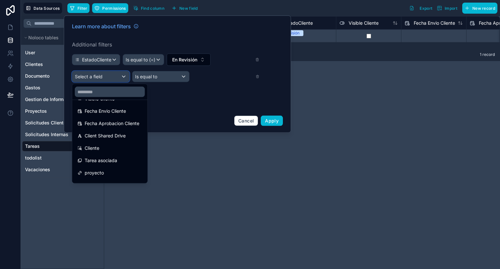
scroll to position [235, 0]
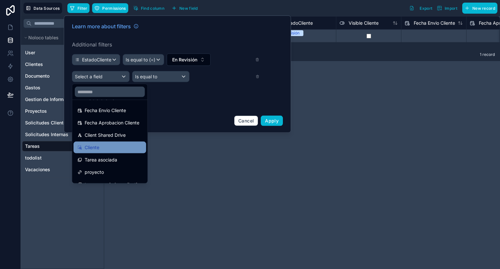
click at [103, 145] on div "Cliente" at bounding box center [109, 148] width 65 height 8
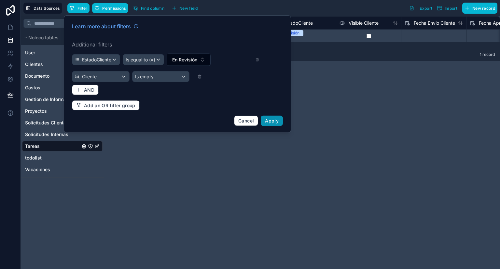
click at [270, 119] on span "Apply" at bounding box center [272, 121] width 14 height 6
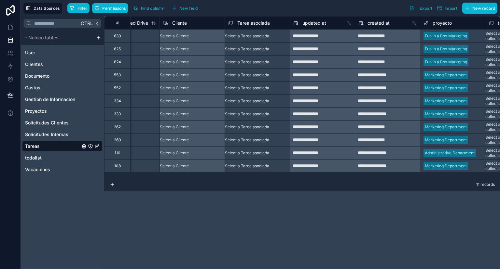
scroll to position [0, 1142]
click at [78, 6] on span "Filter" at bounding box center [82, 8] width 10 height 5
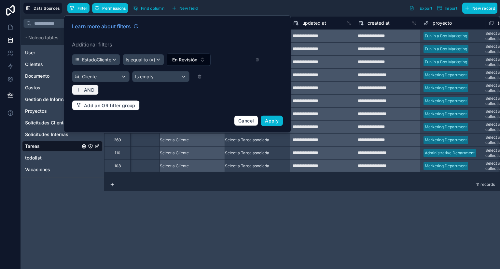
click at [89, 89] on span "AND" at bounding box center [89, 90] width 10 height 6
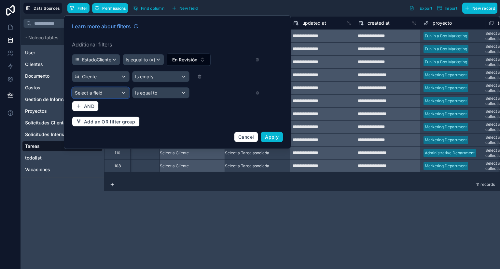
click at [98, 93] on span "Select a field" at bounding box center [89, 93] width 28 height 6
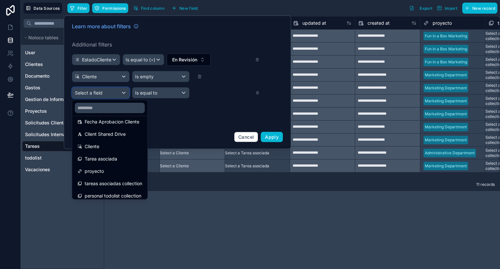
scroll to position [256, 0]
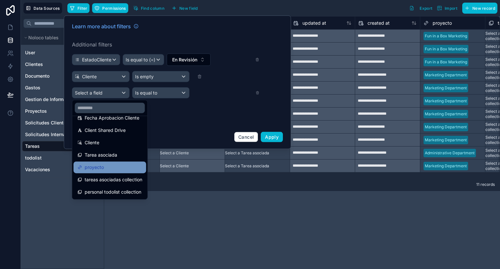
click at [110, 167] on div "proyecto" at bounding box center [109, 168] width 65 height 8
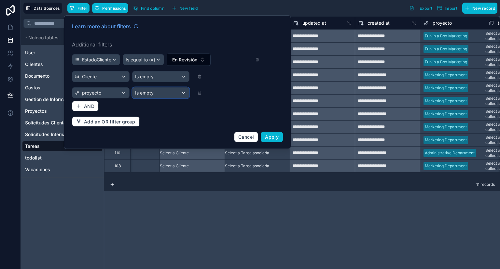
click at [160, 92] on div "Is empty" at bounding box center [160, 93] width 57 height 10
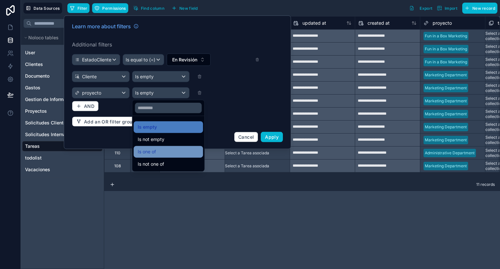
click at [163, 150] on div "Is one of" at bounding box center [168, 152] width 61 height 8
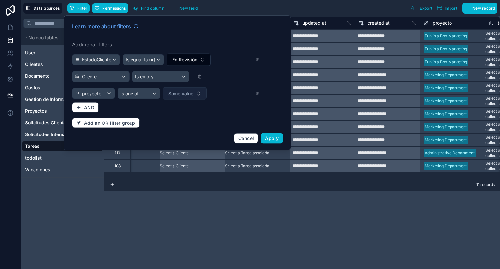
click at [191, 96] on span "Some value" at bounding box center [180, 93] width 25 height 7
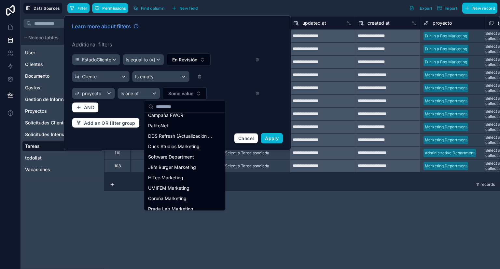
scroll to position [58, 0]
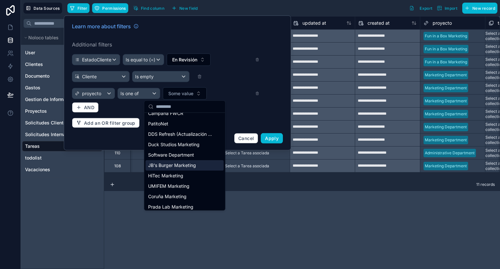
click at [185, 166] on span "JB's Burger Marketing" at bounding box center [172, 165] width 48 height 7
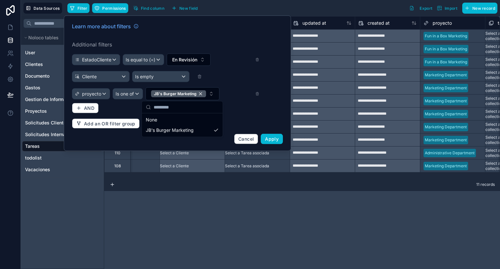
click at [238, 116] on div "Learn more about filters Additional filters EstadoCliente Is equal to (=) En Re…" at bounding box center [177, 84] width 219 height 130
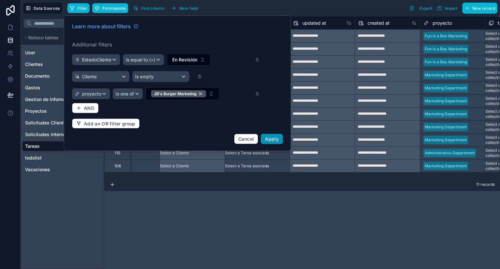
click at [272, 137] on span "Apply" at bounding box center [272, 139] width 14 height 6
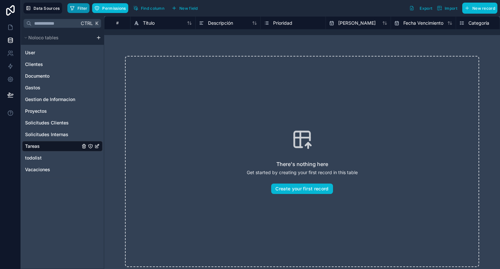
click at [86, 10] on span "Filter" at bounding box center [82, 8] width 10 height 5
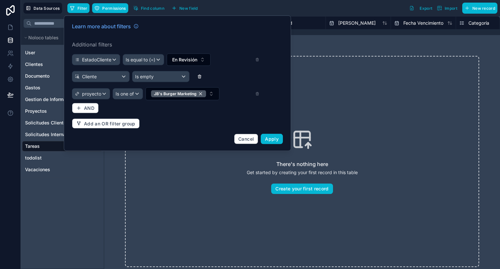
click at [199, 76] on icon at bounding box center [199, 76] width 5 height 5
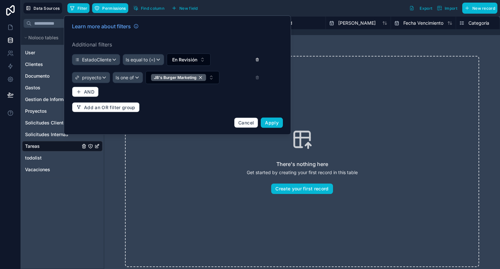
click at [257, 59] on icon at bounding box center [257, 59] width 3 height 0
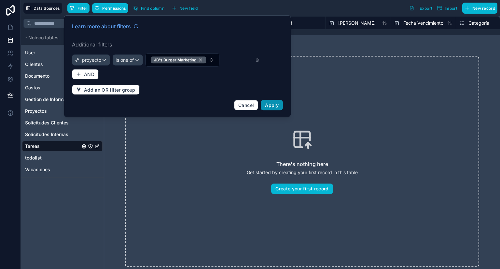
click at [279, 104] on button "Apply" at bounding box center [272, 105] width 22 height 10
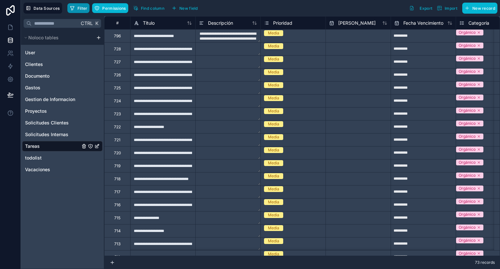
click at [77, 8] on span "Filter" at bounding box center [82, 8] width 10 height 5
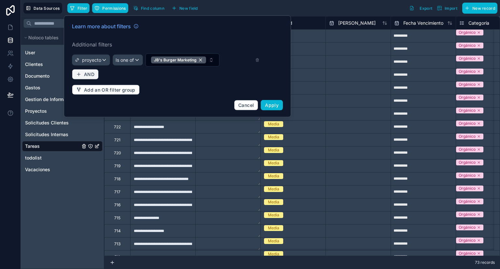
click at [85, 72] on span "AND" at bounding box center [89, 75] width 10 height 6
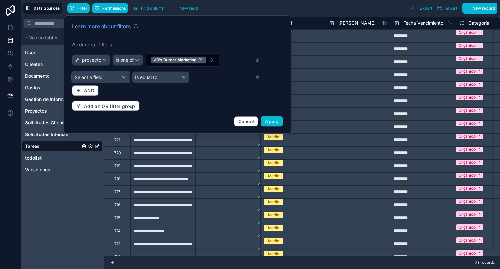
click at [104, 79] on div "Select a field" at bounding box center [100, 77] width 57 height 10
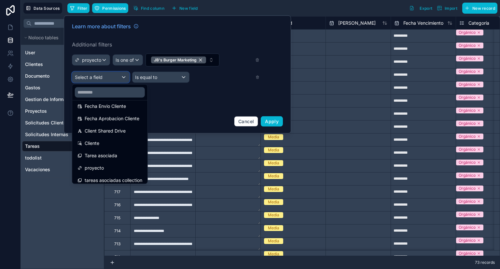
scroll to position [240, 0]
click at [104, 148] on div "Cliente" at bounding box center [110, 143] width 73 height 12
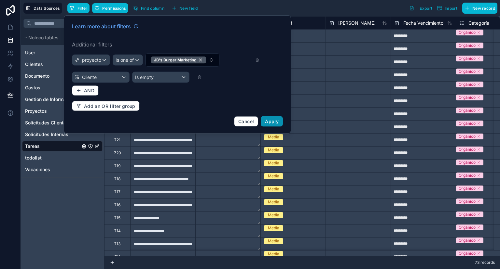
click at [267, 117] on button "Apply" at bounding box center [272, 121] width 22 height 10
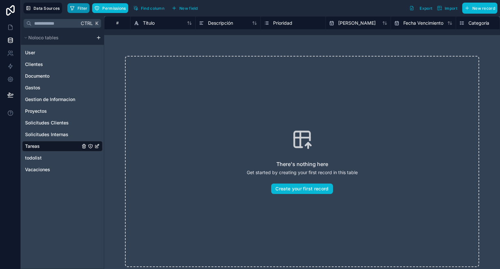
click at [72, 8] on icon "button" at bounding box center [72, 8] width 5 height 5
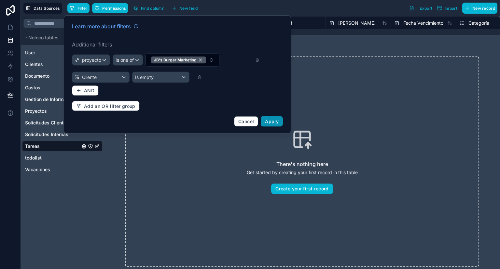
click at [274, 122] on span "Apply" at bounding box center [272, 122] width 14 height 6
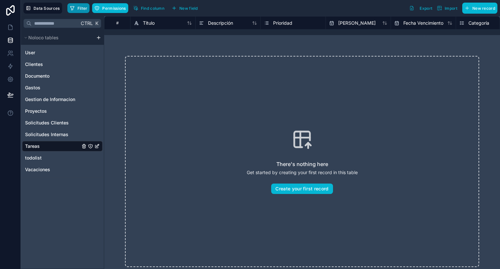
click at [79, 8] on span "Filter" at bounding box center [82, 8] width 10 height 5
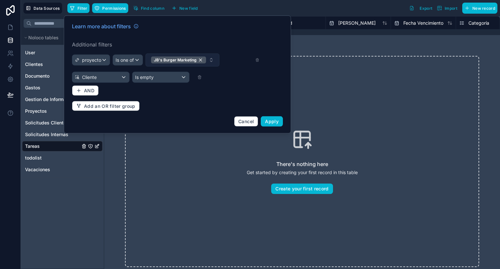
click at [207, 61] on button "JB's Burger Marketing" at bounding box center [182, 60] width 74 height 13
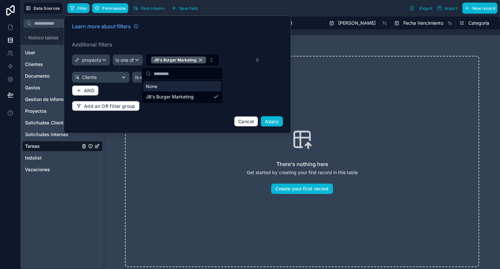
click at [245, 87] on div "Learn more about filters Additional filters proyecto Is one of JB's Burger Mark…" at bounding box center [177, 75] width 219 height 112
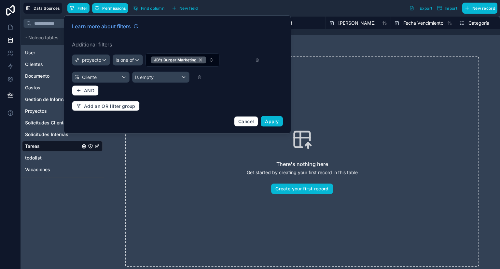
click at [194, 75] on div at bounding box center [225, 77] width 67 height 5
click at [116, 75] on div "Cliente" at bounding box center [100, 77] width 57 height 10
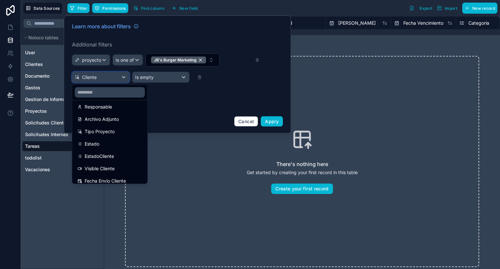
scroll to position [166, 0]
click at [111, 155] on span "EstadoCliente" at bounding box center [99, 156] width 29 height 8
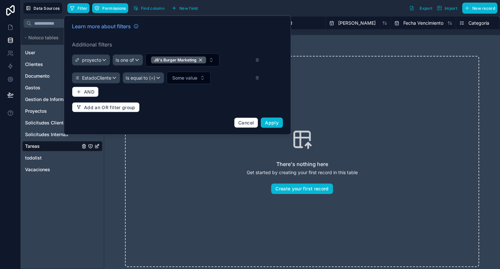
click at [191, 86] on div "Learn more about filters Additional filters proyecto Is one of JB's Burger Mark…" at bounding box center [177, 76] width 219 height 114
click at [190, 75] on span "Some value" at bounding box center [184, 78] width 25 height 7
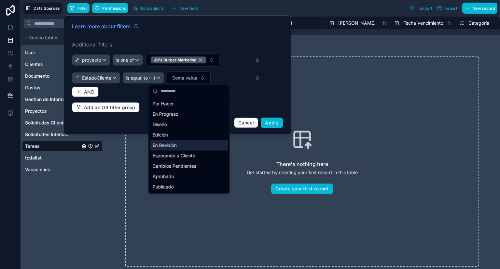
click at [177, 145] on div "En Revisión" at bounding box center [189, 145] width 78 height 10
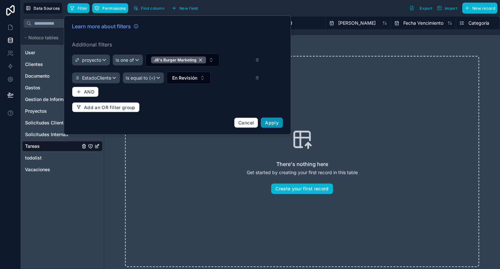
click at [268, 120] on span "Apply" at bounding box center [272, 123] width 14 height 6
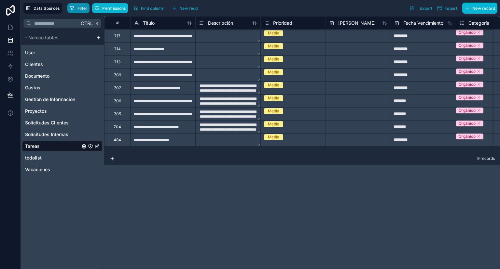
click at [77, 7] on span "Filter" at bounding box center [82, 8] width 10 height 5
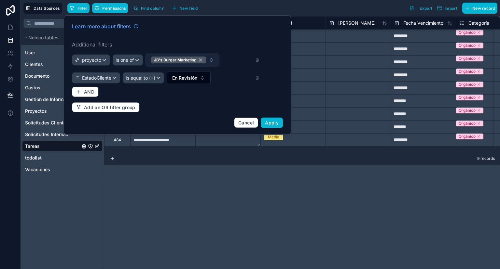
click at [210, 62] on button "JB's Burger Marketing" at bounding box center [182, 60] width 74 height 13
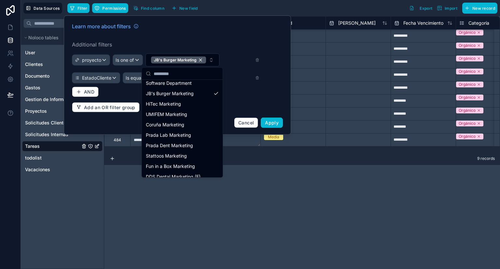
scroll to position [102, 0]
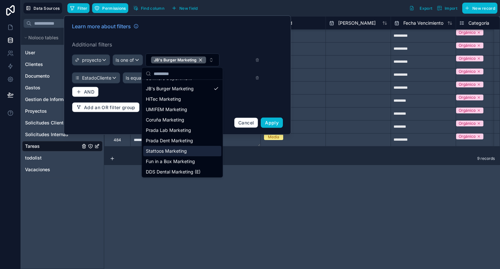
click at [180, 152] on span "Stattoos Marketing" at bounding box center [166, 151] width 41 height 7
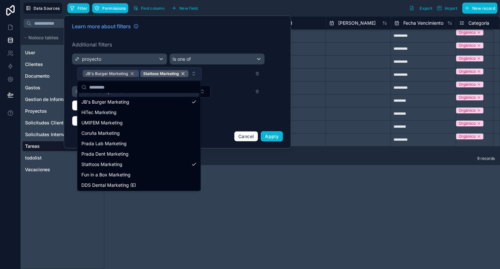
click at [132, 73] on div "JB's Burger Marketing" at bounding box center [110, 73] width 55 height 7
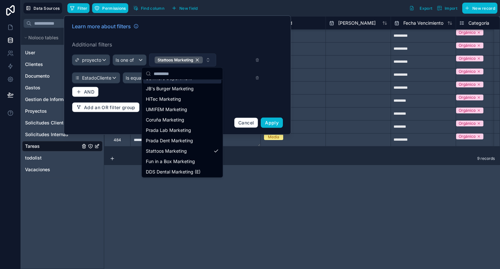
click at [238, 61] on div "Stattoos Marketing" at bounding box center [199, 60] width 101 height 13
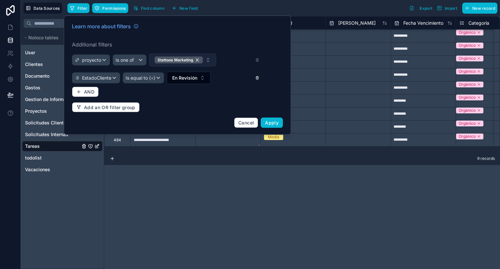
click at [257, 78] on icon at bounding box center [257, 78] width 0 height 1
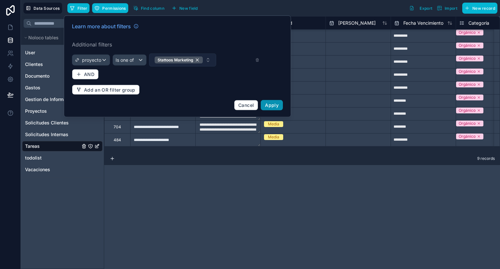
click at [274, 102] on span "Apply" at bounding box center [272, 105] width 14 height 6
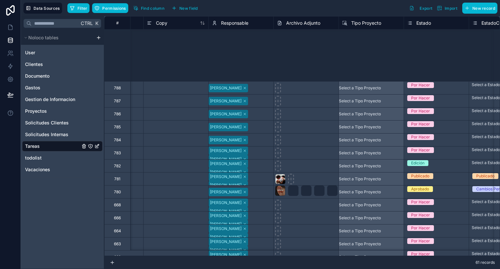
scroll to position [338, 507]
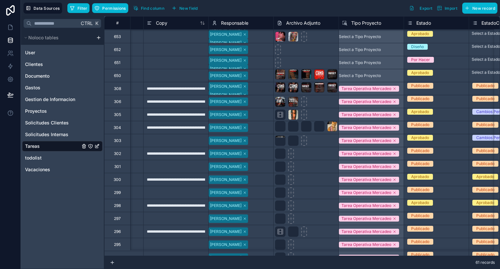
type input "**********"
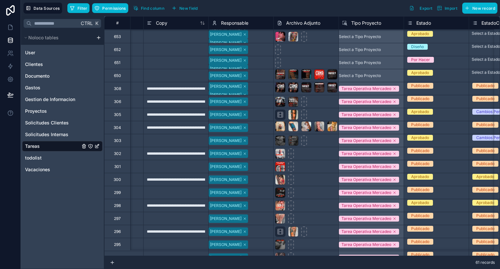
type input "**********"
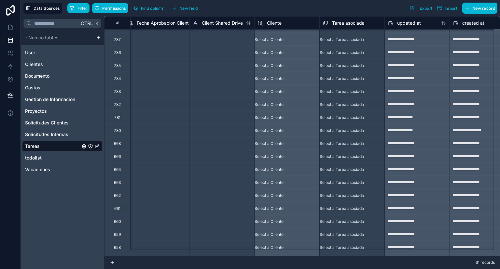
scroll to position [0, 1047]
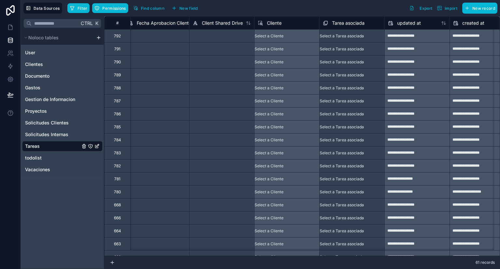
click at [276, 34] on div "Select a Cliente" at bounding box center [286, 35] width 65 height 13
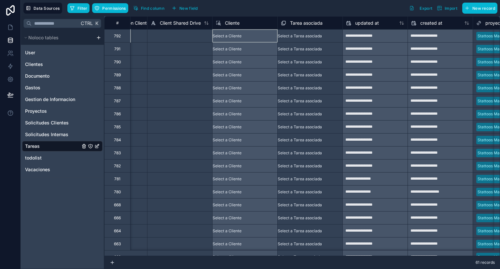
scroll to position [0, 1089]
click at [236, 36] on div "Select a Cliente" at bounding box center [244, 35] width 65 height 13
click at [296, 42] on div "Select a Tarea asociada" at bounding box center [310, 36] width 65 height 13
click at [261, 36] on div "Select a Cliente" at bounding box center [244, 35] width 65 height 13
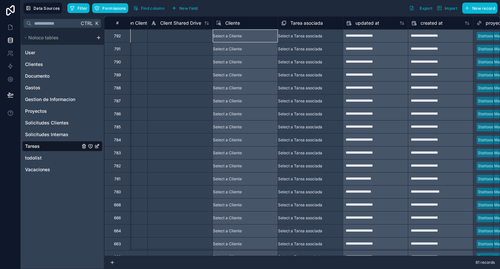
click at [261, 36] on div "Select a Cliente" at bounding box center [244, 35] width 65 height 13
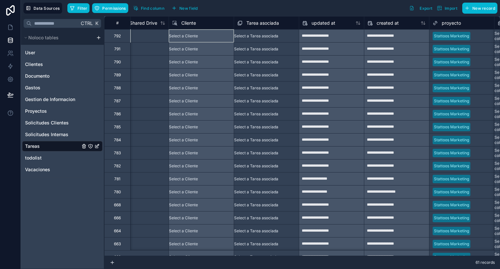
scroll to position [0, 1133]
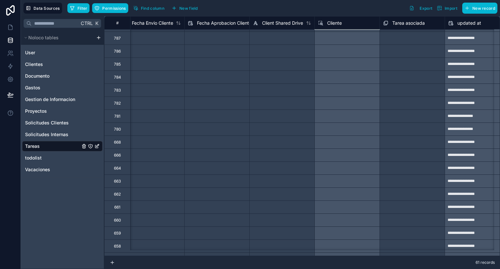
scroll to position [63, 987]
click at [353, 131] on div "Select a Cliente" at bounding box center [346, 129] width 65 height 13
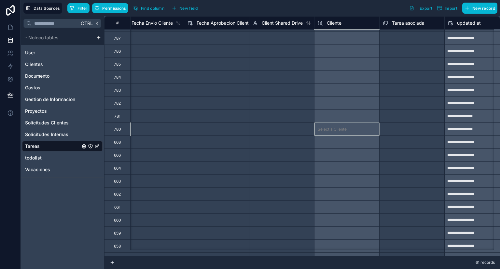
click at [353, 131] on div "Select a Cliente" at bounding box center [346, 129] width 65 height 13
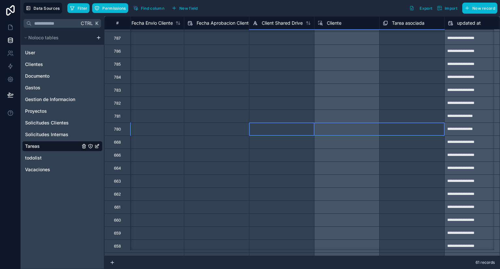
drag, startPoint x: 285, startPoint y: 125, endPoint x: 385, endPoint y: 127, distance: 100.2
click at [385, 127] on div "Select a Tarea asociada" at bounding box center [404, 129] width 44 height 5
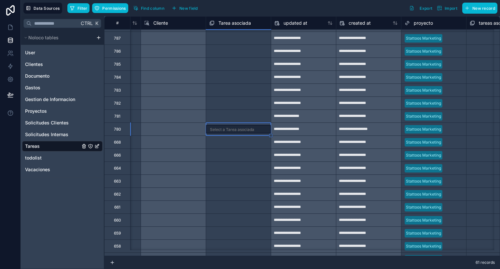
scroll to position [63, 1162]
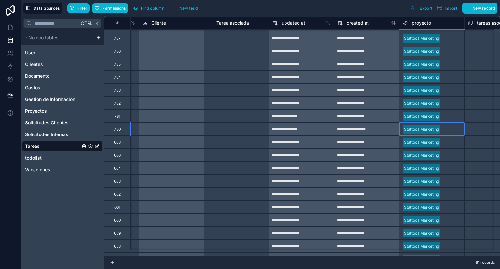
click at [445, 128] on div "Stattoos Marketing" at bounding box center [431, 130] width 65 height 10
click at [449, 128] on div "UMIFEM Leads Lab" at bounding box center [431, 130] width 65 height 10
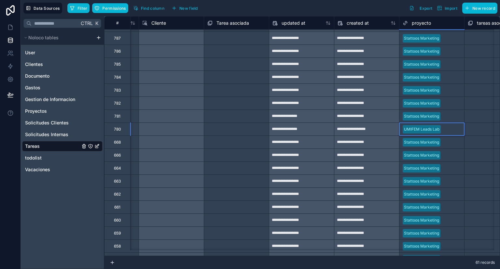
click at [433, 251] on div "Stattoos Marketing" at bounding box center [250, 257] width 500 height 13
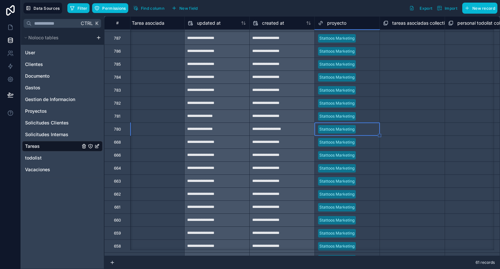
scroll to position [63, 1240]
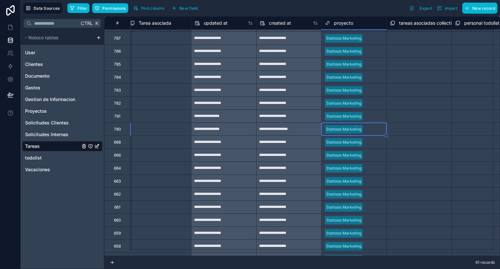
click at [435, 129] on div "Select a tareas asociadas collection" at bounding box center [419, 130] width 58 height 10
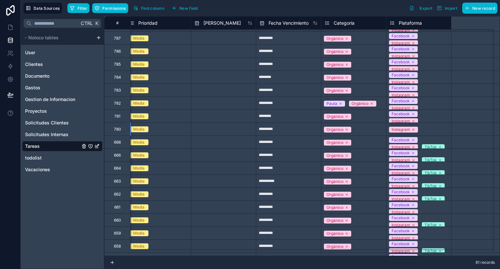
scroll to position [63, 0]
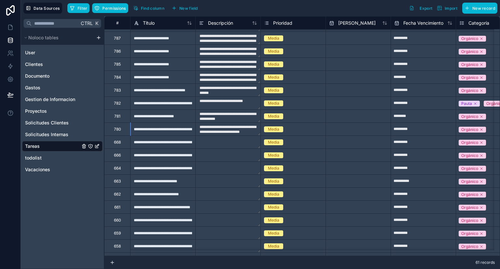
click at [173, 133] on div "**********" at bounding box center [162, 129] width 65 height 13
click at [176, 129] on div "**********" at bounding box center [162, 129] width 65 height 13
click at [176, 129] on input "**********" at bounding box center [162, 129] width 65 height 13
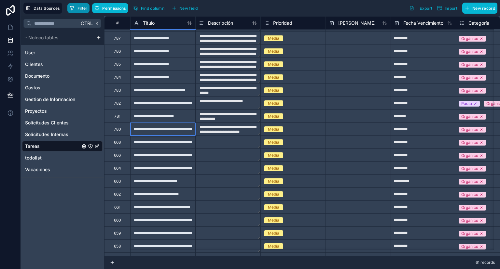
click at [72, 5] on button "Filter" at bounding box center [78, 8] width 22 height 10
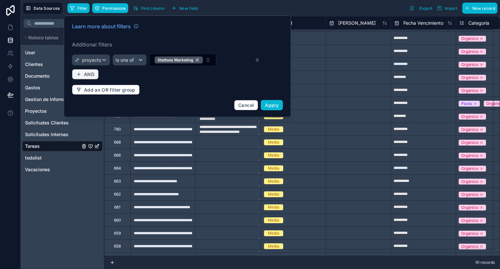
click at [91, 74] on span "AND" at bounding box center [89, 75] width 10 height 6
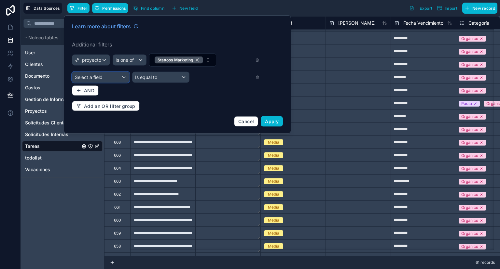
click at [92, 78] on span "Select a field" at bounding box center [89, 77] width 28 height 6
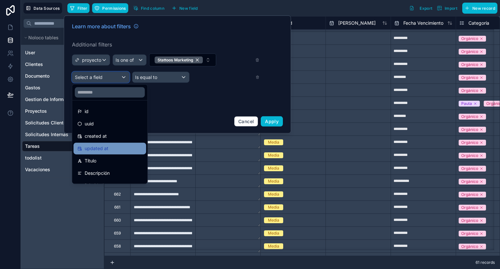
scroll to position [2, 0]
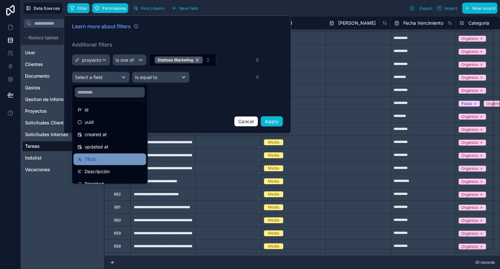
click at [100, 157] on div "Título" at bounding box center [109, 159] width 65 height 8
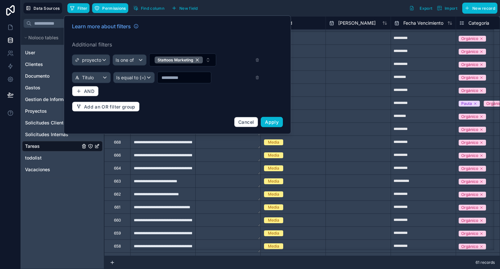
click at [175, 78] on input "text" at bounding box center [183, 77] width 53 height 9
paste input "**********"
type input "**********"
click at [277, 122] on span "Apply" at bounding box center [272, 122] width 14 height 6
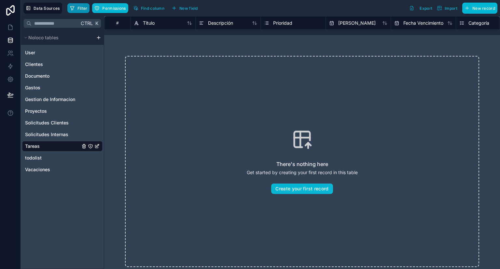
click at [76, 7] on button "Filter" at bounding box center [78, 8] width 22 height 10
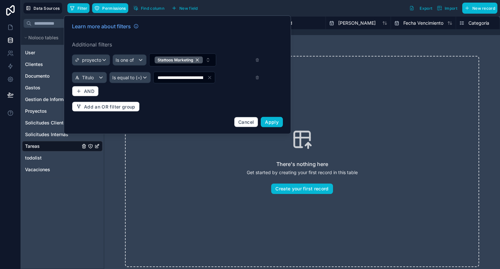
click at [255, 57] on div "Stattoos Marketing" at bounding box center [204, 60] width 111 height 13
click at [256, 60] on icon at bounding box center [257, 60] width 4 height 5
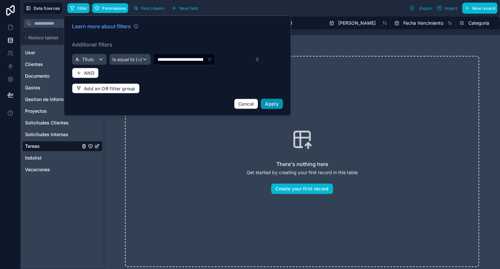
click at [268, 103] on span "Apply" at bounding box center [272, 104] width 14 height 6
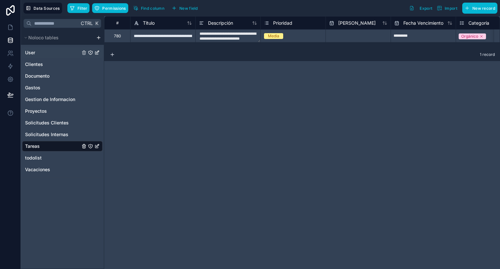
click at [51, 53] on div "User" at bounding box center [62, 52] width 80 height 10
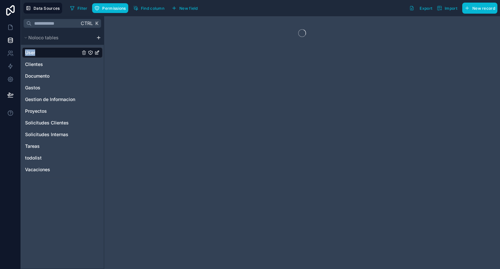
click at [51, 53] on div "User" at bounding box center [62, 52] width 80 height 10
click at [44, 150] on div "Tareas" at bounding box center [62, 146] width 80 height 10
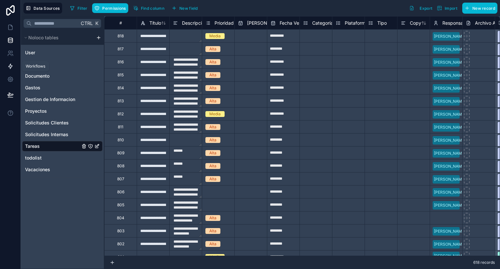
click at [10, 70] on link at bounding box center [10, 66] width 20 height 13
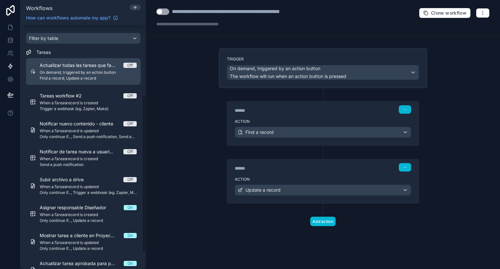
scroll to position [134, 0]
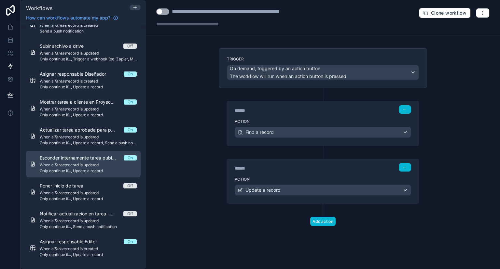
click at [106, 153] on link "Esconder internamente tarea publicada On When a Tareas record is updated Only c…" at bounding box center [83, 164] width 114 height 27
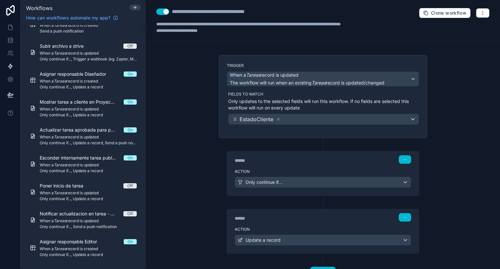
scroll to position [27, 0]
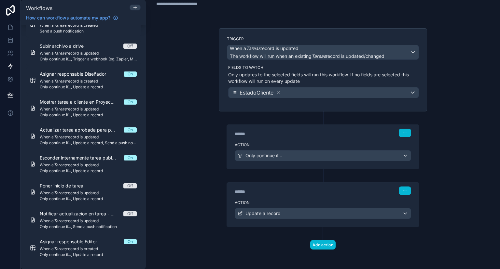
click at [282, 199] on div "Action Update a record" at bounding box center [323, 212] width 192 height 29
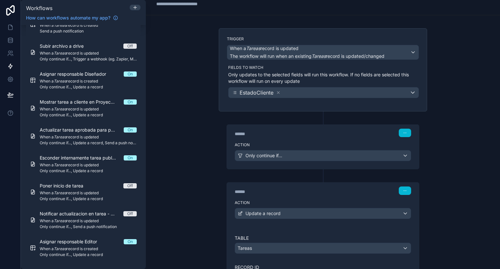
click at [297, 143] on label "Action" at bounding box center [322, 144] width 176 height 5
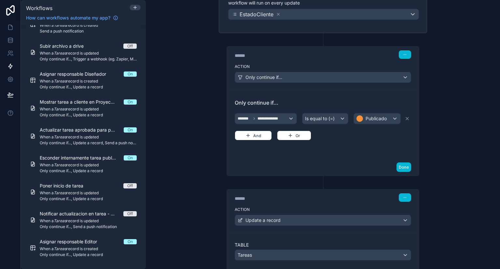
scroll to position [104, 0]
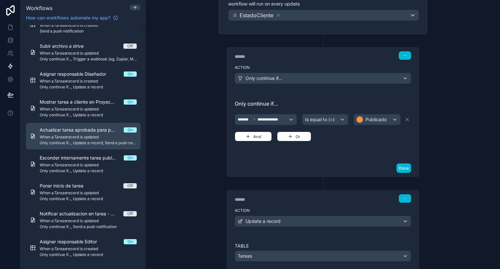
click at [107, 139] on span "When a Tareas record is updated" at bounding box center [88, 137] width 97 height 5
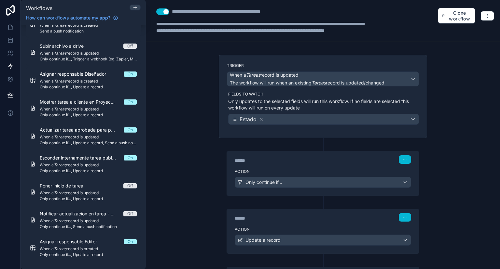
click at [312, 169] on label "Action" at bounding box center [322, 171] width 176 height 5
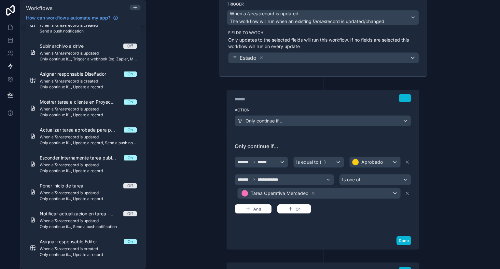
scroll to position [61, 0]
click at [377, 193] on div "Tarea Operativa Mercadeo" at bounding box center [318, 193] width 163 height 10
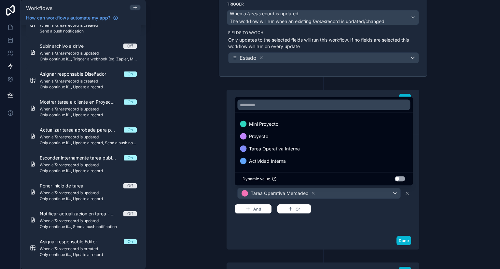
click at [360, 214] on div at bounding box center [250, 134] width 500 height 269
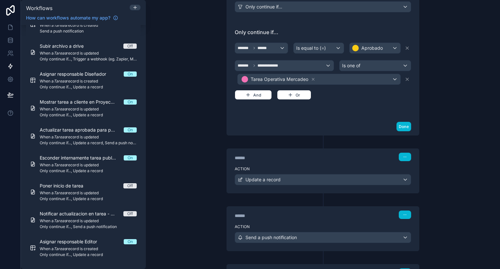
scroll to position [178, 0]
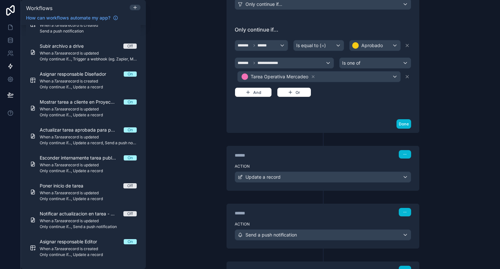
click at [360, 162] on div "Action Update a record" at bounding box center [323, 175] width 192 height 29
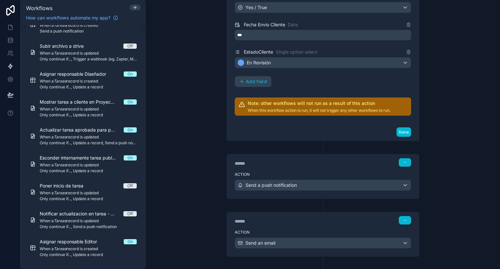
scroll to position [474, 0]
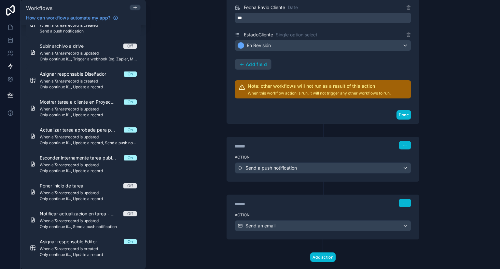
click at [339, 155] on label "Action" at bounding box center [322, 157] width 176 height 5
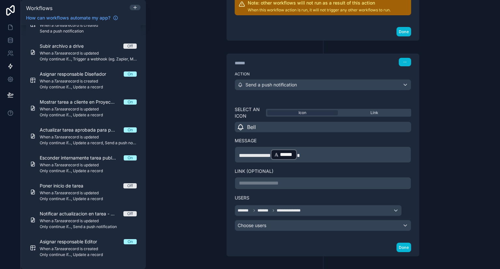
scroll to position [557, 0]
click at [307, 182] on p "**********" at bounding box center [323, 184] width 168 height 8
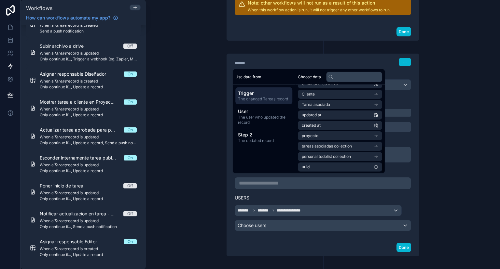
scroll to position [196, 0]
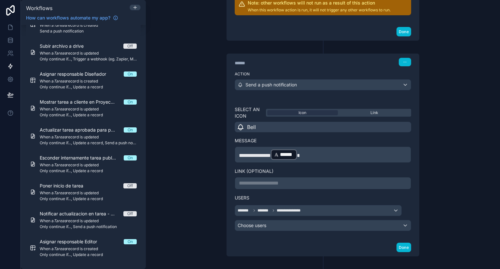
click at [432, 188] on div "**********" at bounding box center [323, 134] width 354 height 269
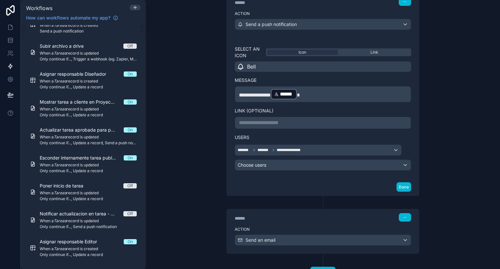
scroll to position [641, 0]
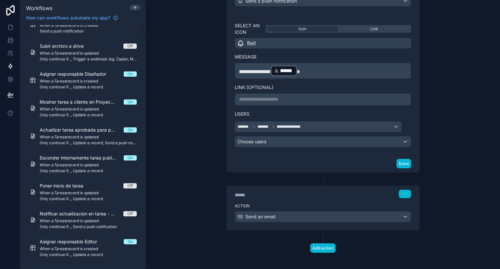
click at [346, 204] on label "Action" at bounding box center [322, 206] width 176 height 5
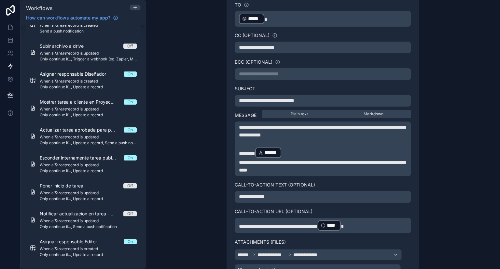
scroll to position [878, 0]
drag, startPoint x: 379, startPoint y: 223, endPoint x: 230, endPoint y: 225, distance: 149.6
click at [230, 225] on div "**********" at bounding box center [323, 138] width 192 height 290
click at [260, 224] on span "**********" at bounding box center [278, 226] width 79 height 5
drag, startPoint x: 236, startPoint y: 220, endPoint x: 337, endPoint y: 224, distance: 100.6
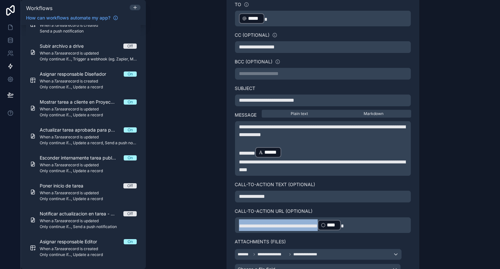
click at [337, 224] on p "**********" at bounding box center [323, 226] width 168 height 12
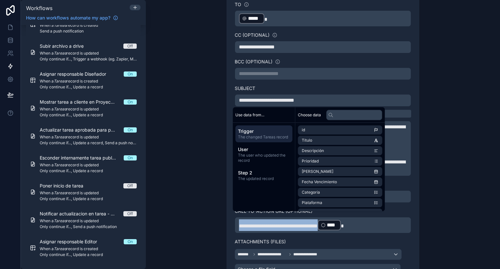
copy span "**********"
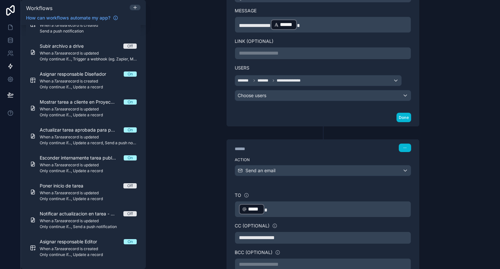
scroll to position [687, 0]
click at [319, 53] on p "**********" at bounding box center [323, 53] width 168 height 8
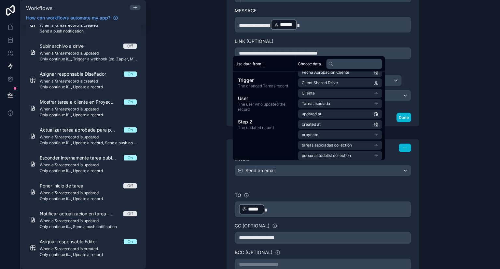
scroll to position [196, 0]
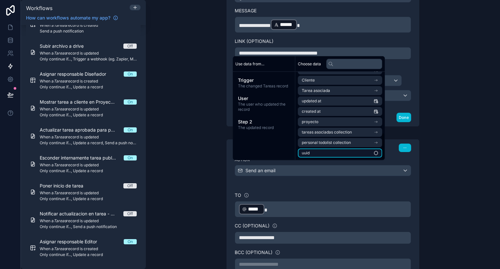
click at [325, 152] on li "uuid" at bounding box center [340, 153] width 84 height 9
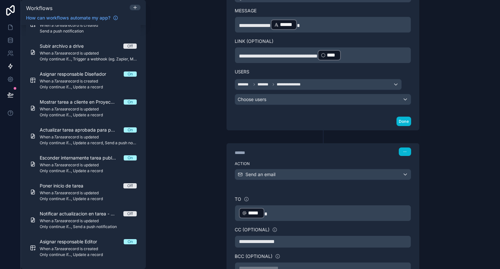
click at [441, 83] on div "**********" at bounding box center [323, 134] width 354 height 269
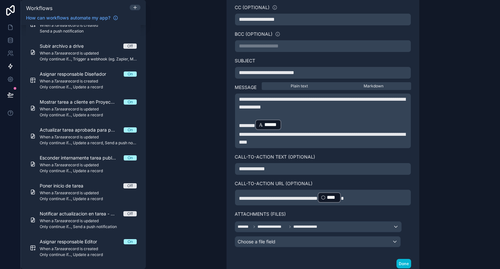
scroll to position [950, 0]
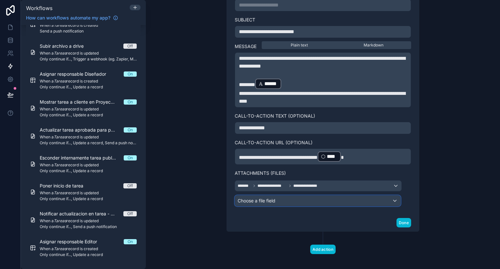
click at [335, 196] on div "Choose a file field" at bounding box center [317, 201] width 165 height 10
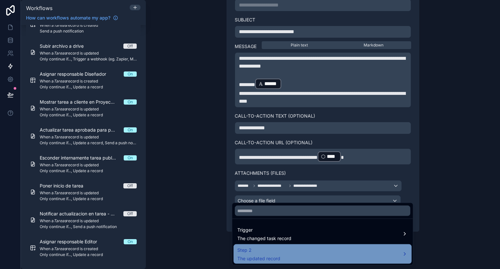
click at [378, 255] on div "Step 2 The updated record" at bounding box center [322, 255] width 170 height 16
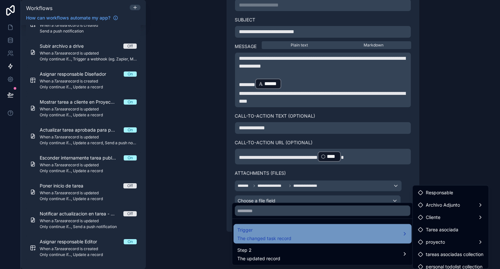
click at [381, 235] on div "Trigger The changed task record" at bounding box center [322, 234] width 170 height 16
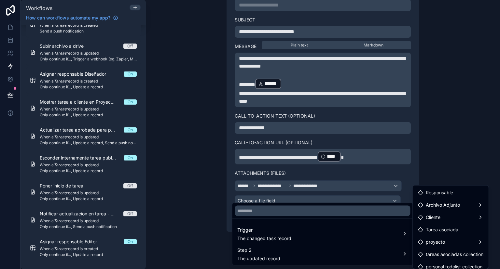
click at [431, 150] on div at bounding box center [250, 134] width 500 height 269
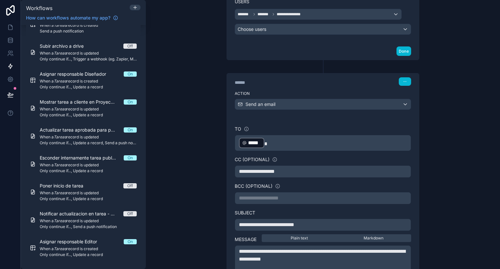
scroll to position [757, 0]
click at [359, 169] on p "**********" at bounding box center [323, 172] width 168 height 8
click at [414, 185] on div "**********" at bounding box center [323, 263] width 192 height 290
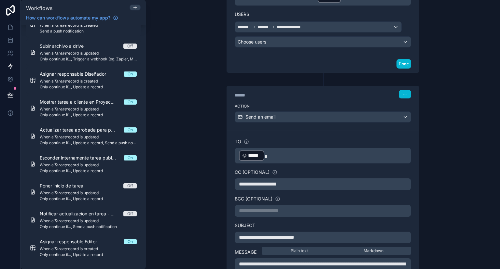
scroll to position [745, 0]
click at [366, 150] on p "﻿ ***** ﻿" at bounding box center [323, 156] width 168 height 12
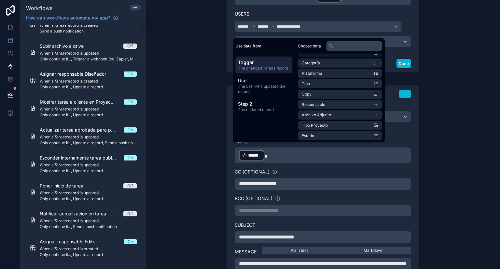
scroll to position [50, 0]
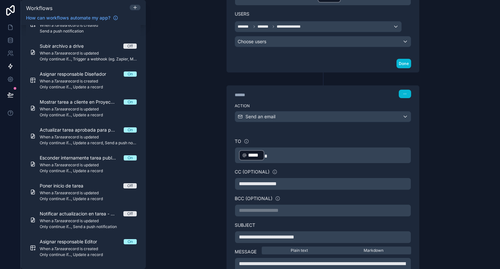
click at [328, 154] on p "﻿ ***** ﻿" at bounding box center [323, 156] width 168 height 12
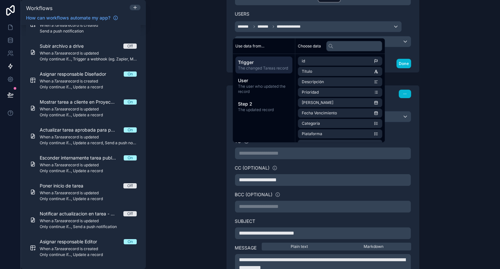
scroll to position [744, 0]
click at [274, 69] on span "The changed Tareas record" at bounding box center [264, 68] width 52 height 5
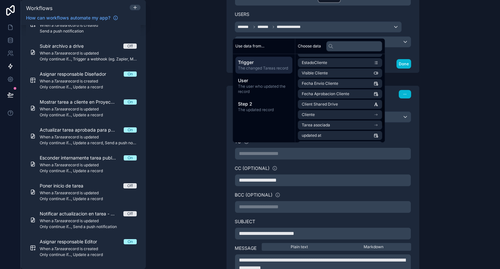
scroll to position [146, 0]
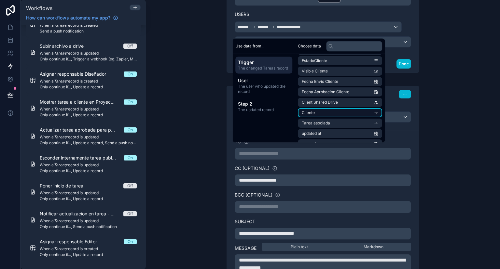
click at [353, 113] on li "Cliente" at bounding box center [340, 112] width 84 height 9
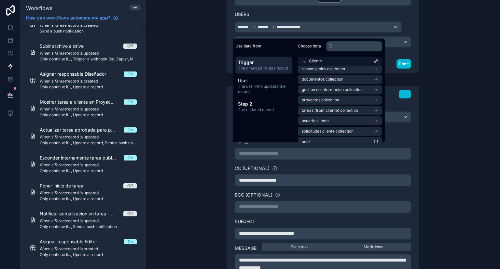
scroll to position [198, 0]
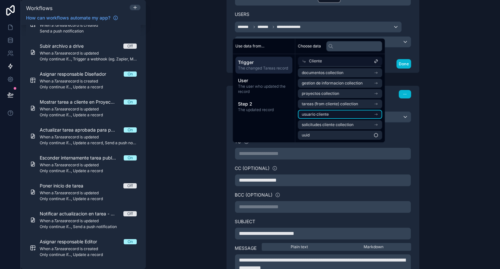
click at [333, 114] on li "usuario cliente" at bounding box center [340, 114] width 84 height 9
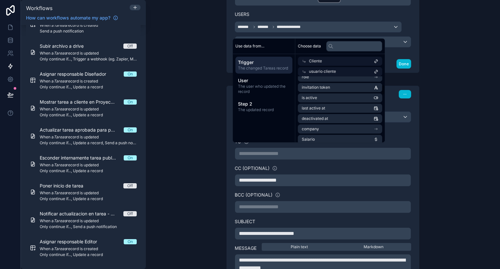
scroll to position [0, 0]
click at [354, 92] on li "email" at bounding box center [340, 93] width 84 height 9
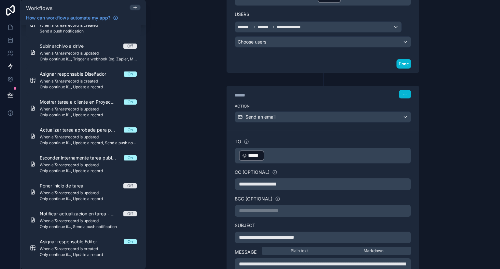
scroll to position [745, 0]
click at [319, 169] on div "CC (optional)" at bounding box center [322, 172] width 176 height 7
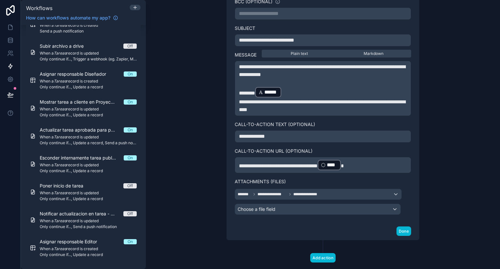
scroll to position [950, 0]
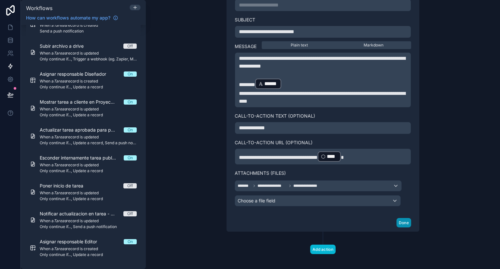
click at [406, 218] on button "Done" at bounding box center [403, 222] width 15 height 9
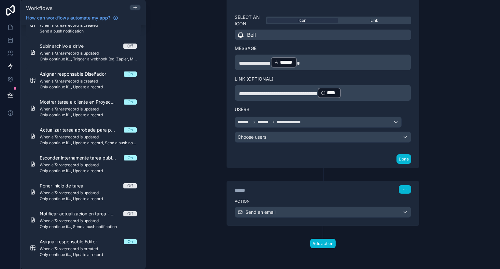
scroll to position [645, 0]
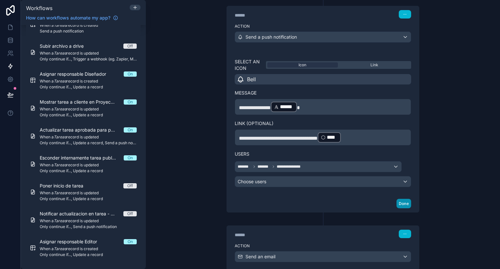
click at [404, 201] on button "Done" at bounding box center [403, 203] width 15 height 9
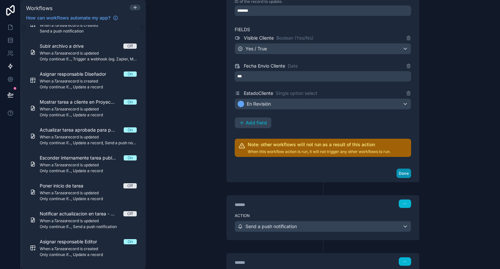
click at [406, 170] on button "Done" at bounding box center [403, 173] width 15 height 9
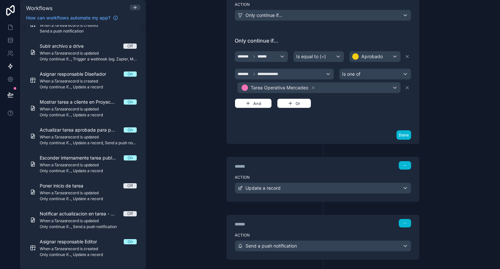
scroll to position [167, 0]
click at [405, 131] on button "Done" at bounding box center [403, 135] width 15 height 9
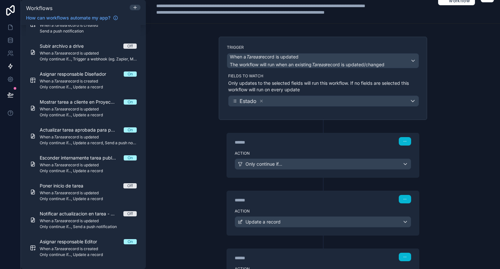
scroll to position [0, 0]
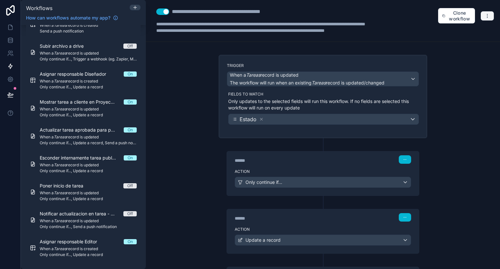
click at [485, 17] on icon "button" at bounding box center [486, 15] width 5 height 5
click at [449, 113] on div "**********" at bounding box center [323, 134] width 354 height 269
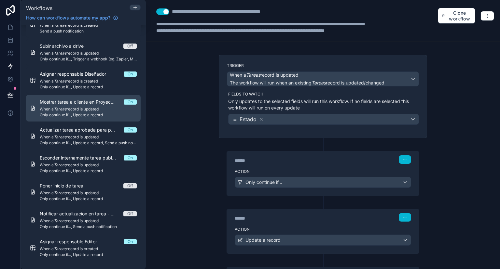
click at [106, 105] on div "Mostrar tarea a cliente en Proyectos y MiniProyectos On When a Tareas record is…" at bounding box center [88, 108] width 97 height 19
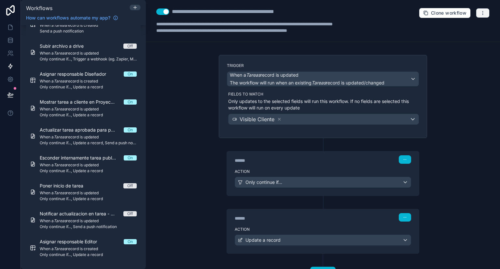
click at [482, 14] on icon "button" at bounding box center [482, 14] width 0 height 0
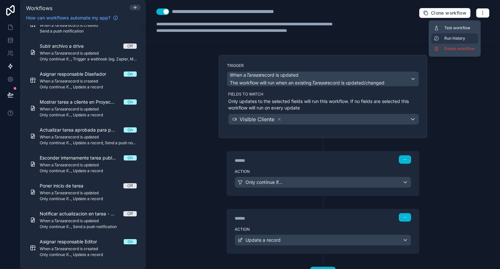
click at [467, 41] on button "Run history" at bounding box center [454, 38] width 47 height 10
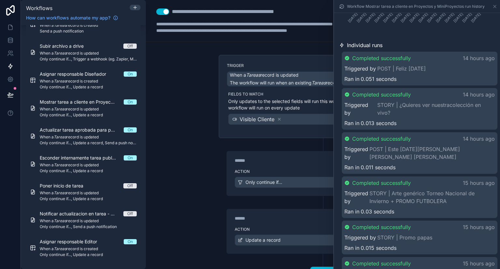
scroll to position [154, 0]
click at [494, 7] on icon at bounding box center [494, 6] width 3 height 3
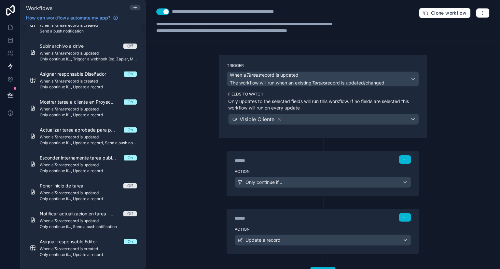
click at [357, 169] on label "Action" at bounding box center [322, 171] width 176 height 5
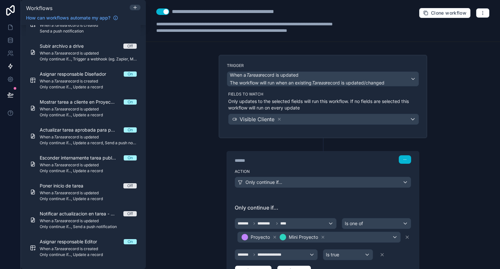
click at [202, 102] on div "**********" at bounding box center [323, 134] width 354 height 269
click at [167, 12] on button "Use setting" at bounding box center [162, 11] width 13 height 7
click at [480, 12] on icon "button" at bounding box center [482, 12] width 5 height 5
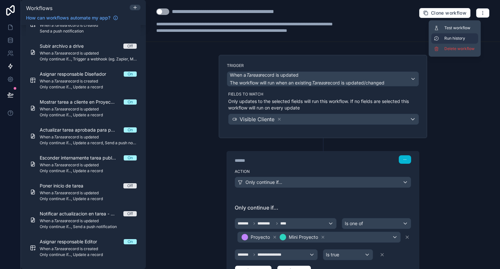
click at [465, 42] on button "Run history" at bounding box center [454, 38] width 47 height 10
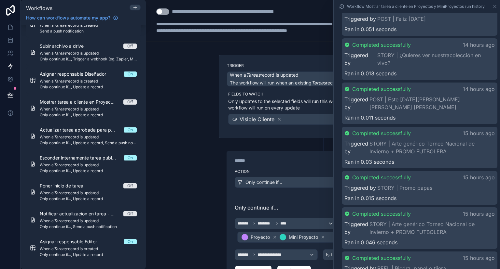
scroll to position [47, 0]
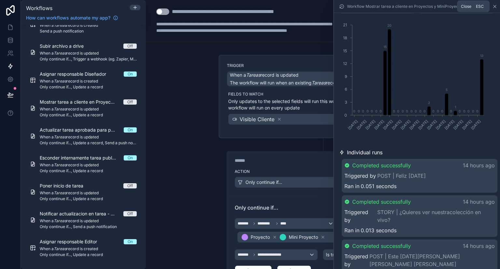
click at [494, 6] on icon at bounding box center [494, 6] width 5 height 5
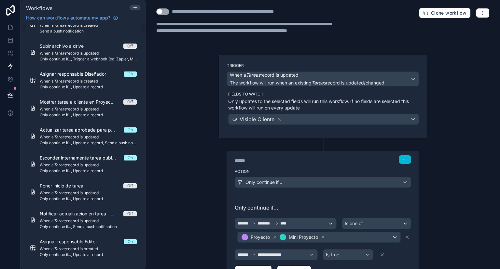
click at [196, 155] on div "**********" at bounding box center [323, 134] width 354 height 269
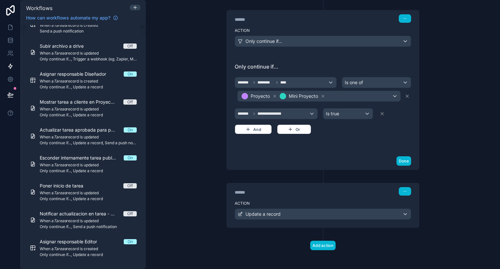
click at [264, 201] on label "Action" at bounding box center [322, 203] width 176 height 5
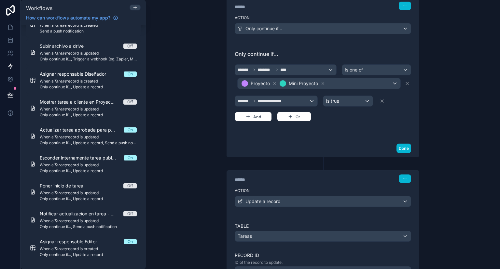
scroll to position [0, 0]
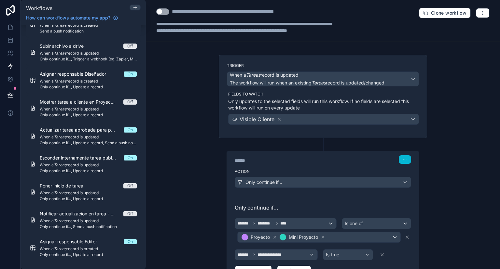
click at [158, 146] on div "**********" at bounding box center [323, 134] width 354 height 269
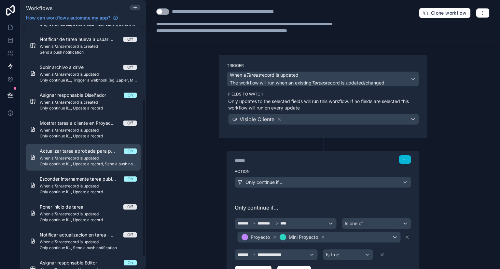
scroll to position [96, 0]
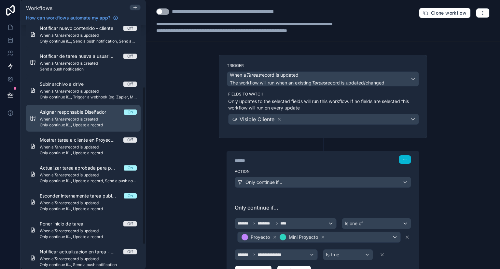
click at [101, 118] on span "When a Tareas record is created" at bounding box center [88, 119] width 97 height 5
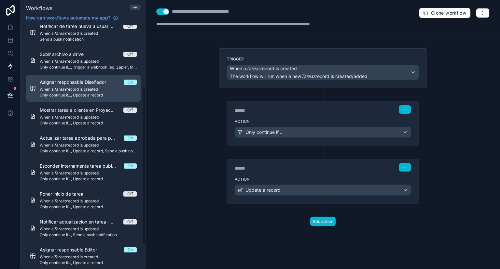
scroll to position [134, 0]
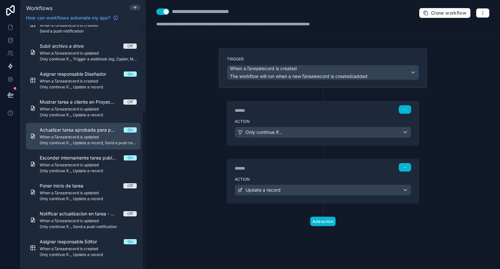
click at [97, 134] on div "Actualizar tarea aprobada para portal cliente On When a Tareas record is update…" at bounding box center [88, 136] width 97 height 19
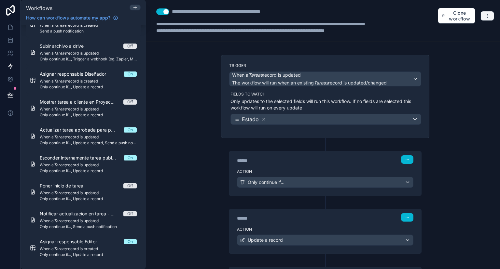
click at [486, 19] on button "button" at bounding box center [487, 16] width 14 height 10
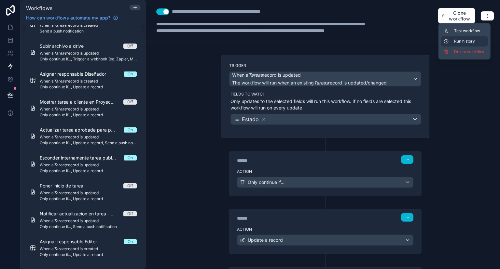
click at [475, 45] on button "Run history" at bounding box center [464, 41] width 47 height 10
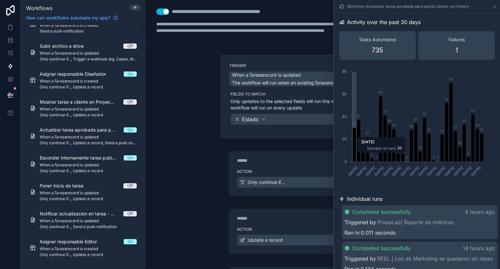
click at [450, 152] on icon "chart" at bounding box center [450, 122] width 3 height 79
click at [449, 155] on icon "chart" at bounding box center [450, 122] width 3 height 79
click at [451, 114] on icon "chart" at bounding box center [450, 122] width 3 height 79
click at [494, 6] on icon at bounding box center [494, 6] width 3 height 3
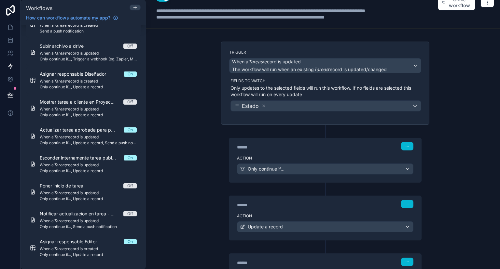
scroll to position [12, 0]
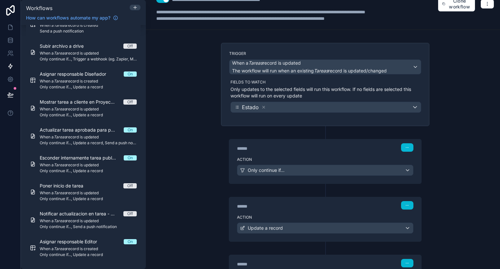
click at [281, 159] on label "Action" at bounding box center [325, 159] width 176 height 5
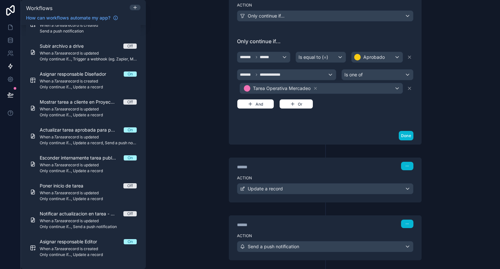
click at [274, 173] on div "Action Update a record" at bounding box center [325, 187] width 192 height 29
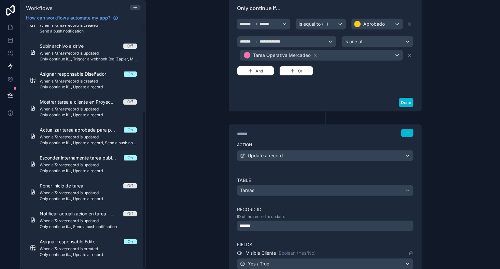
scroll to position [0, 0]
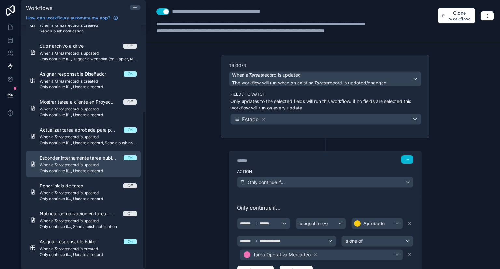
click at [87, 165] on span "When a Tareas record is updated" at bounding box center [88, 165] width 97 height 5
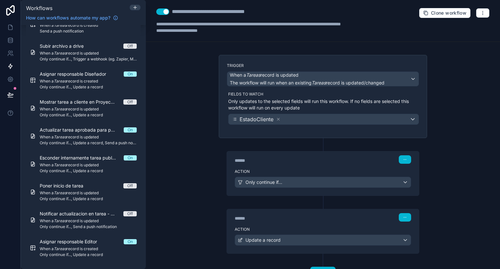
scroll to position [27, 0]
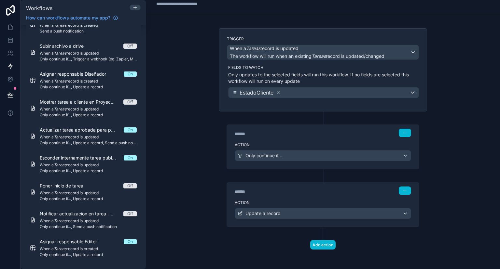
click at [271, 139] on div "****** Step 1" at bounding box center [323, 132] width 192 height 15
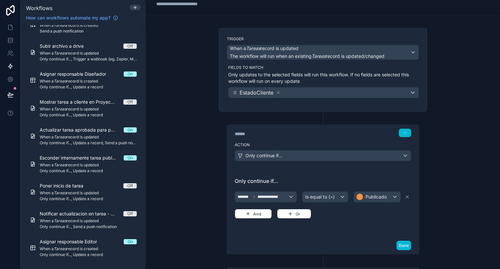
scroll to position [111, 0]
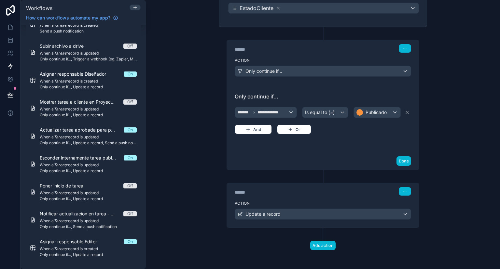
click at [273, 201] on label "Action" at bounding box center [322, 203] width 176 height 5
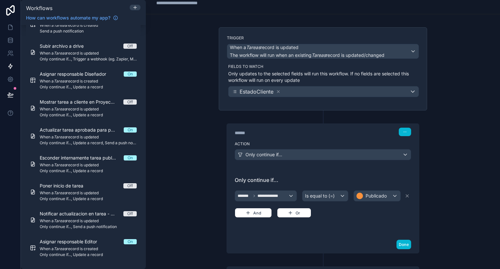
scroll to position [0, 0]
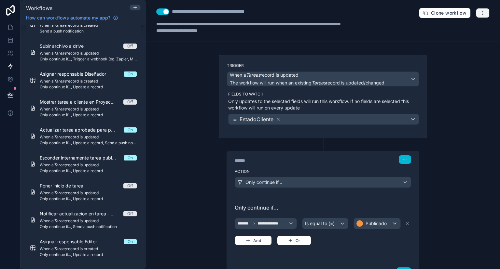
click at [481, 15] on button "button" at bounding box center [482, 13] width 14 height 10
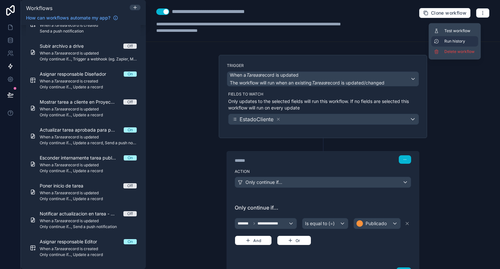
click at [467, 43] on span "Run history" at bounding box center [459, 41] width 31 height 5
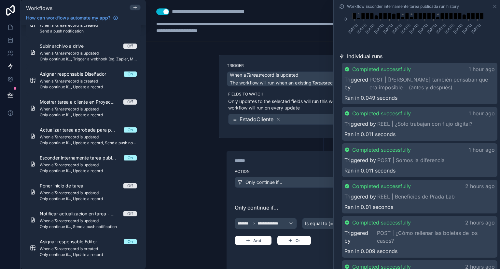
scroll to position [143, 0]
click at [493, 7] on icon at bounding box center [494, 6] width 5 height 5
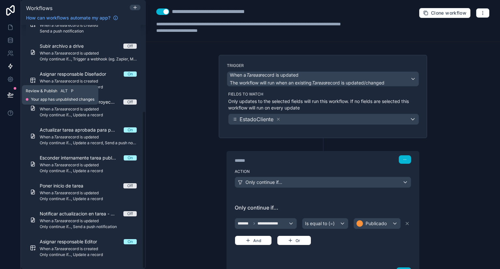
click at [12, 96] on icon at bounding box center [10, 95] width 7 height 7
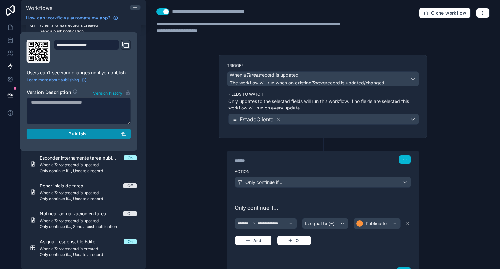
click at [74, 135] on span "Publish" at bounding box center [77, 134] width 18 height 6
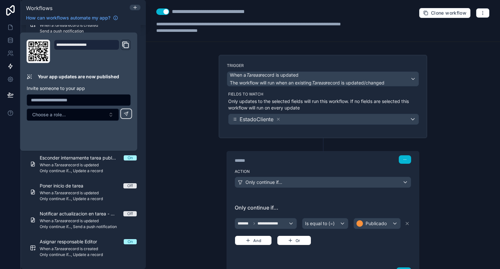
click at [209, 139] on div "**********" at bounding box center [323, 134] width 354 height 269
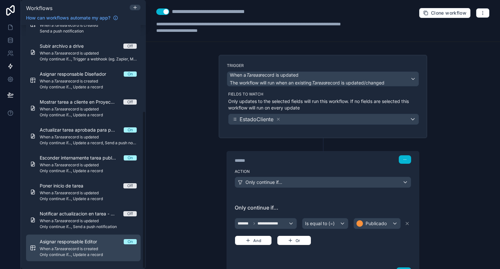
click at [88, 243] on span "Asignar responsable Editor" at bounding box center [72, 242] width 65 height 7
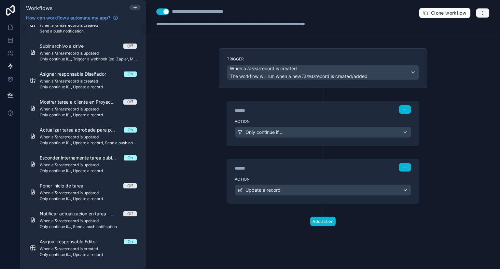
click at [484, 10] on icon "button" at bounding box center [482, 12] width 5 height 5
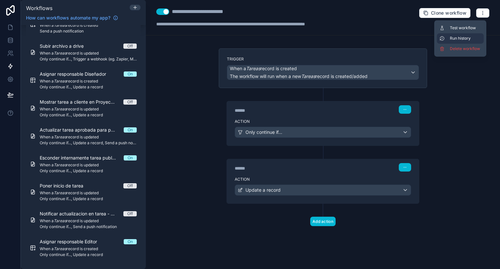
click at [462, 40] on span "Run history" at bounding box center [464, 38] width 31 height 5
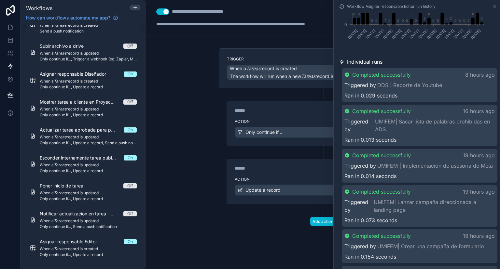
scroll to position [142, 0]
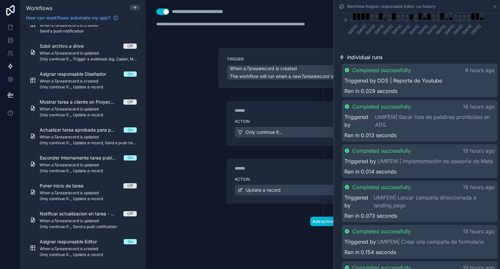
click at [422, 81] on link "DDS | Reporte de Youtube" at bounding box center [409, 81] width 65 height 8
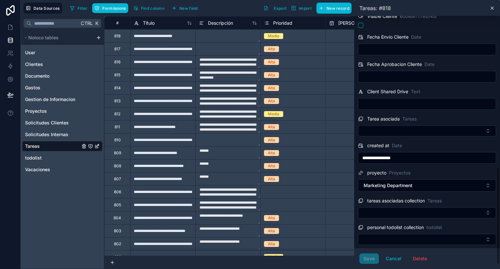
scroll to position [324, 0]
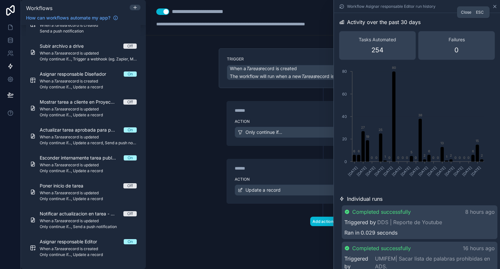
click at [494, 7] on icon at bounding box center [494, 6] width 5 height 5
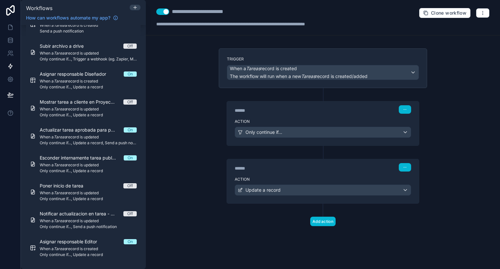
click at [315, 121] on label "Action" at bounding box center [322, 121] width 176 height 5
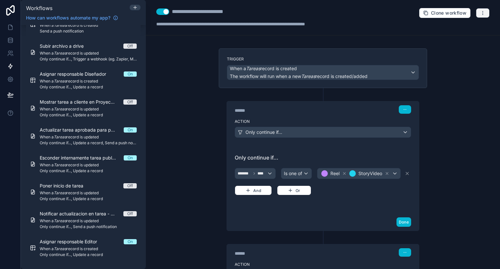
click at [475, 16] on button "button" at bounding box center [482, 13] width 14 height 10
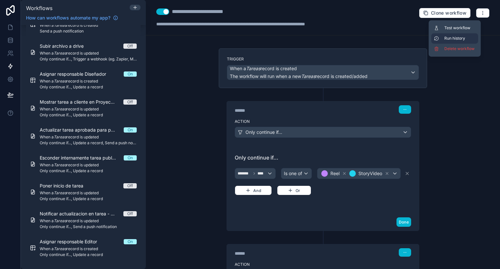
click at [462, 42] on button "Run history" at bounding box center [454, 38] width 47 height 10
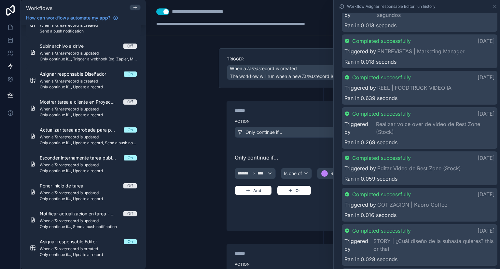
scroll to position [982, 0]
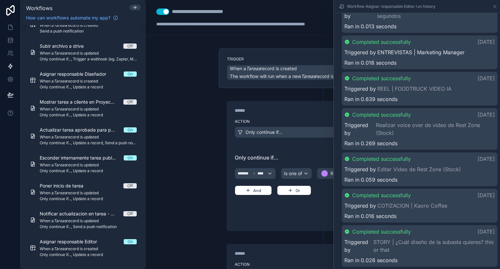
click at [417, 56] on link "ENTREVISTAS | Marketing Manager" at bounding box center [420, 52] width 87 height 8
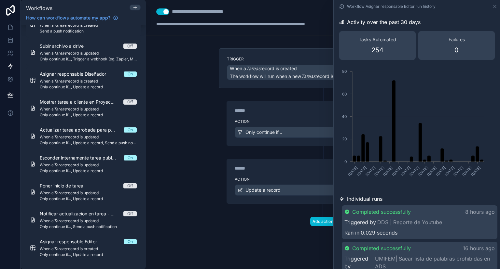
scroll to position [982, 0]
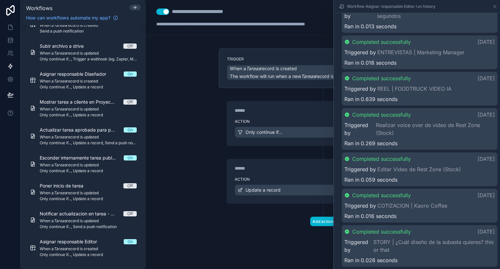
click at [288, 121] on label "Action" at bounding box center [322, 121] width 176 height 5
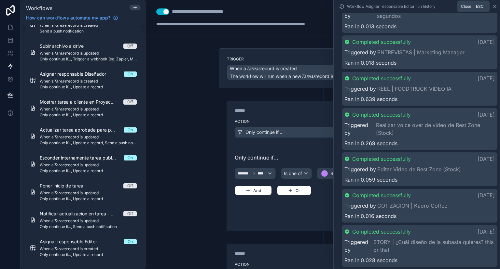
click at [494, 6] on icon at bounding box center [494, 6] width 3 height 3
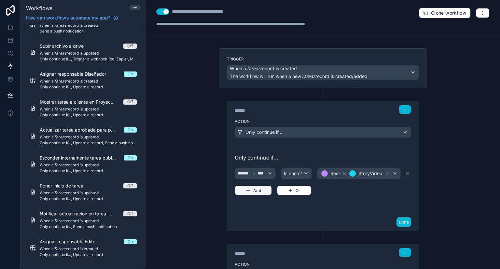
click at [252, 186] on button "And" at bounding box center [252, 191] width 37 height 10
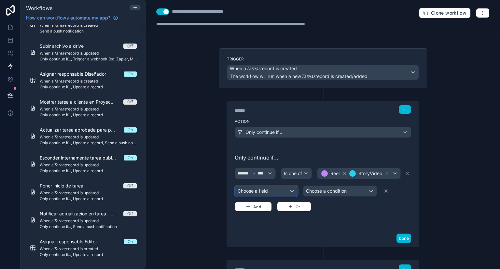
click at [255, 191] on div "Choose a field" at bounding box center [266, 191] width 62 height 10
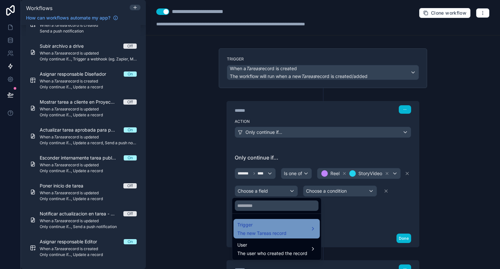
click at [295, 231] on div "Trigger The new Tareas record" at bounding box center [276, 229] width 78 height 16
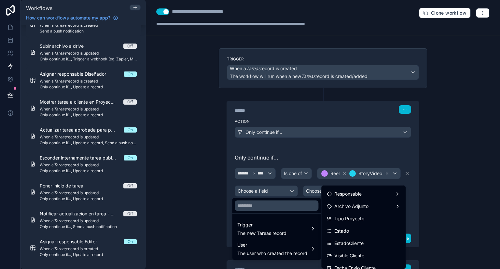
scroll to position [122, 0]
click at [351, 222] on span "Tipo Proyecto" at bounding box center [349, 220] width 30 height 8
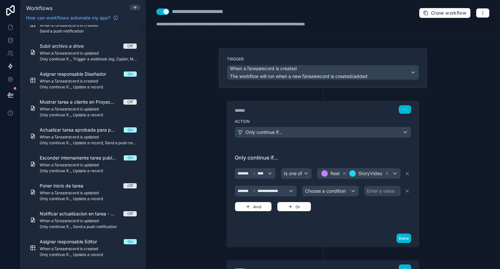
scroll to position [34, 0]
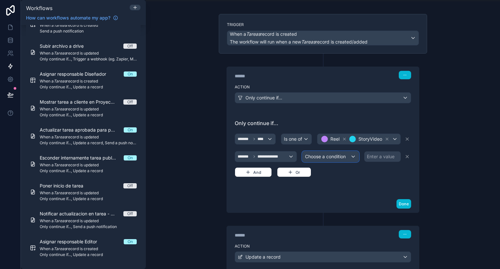
click at [325, 156] on span "Choose a condition" at bounding box center [325, 157] width 41 height 6
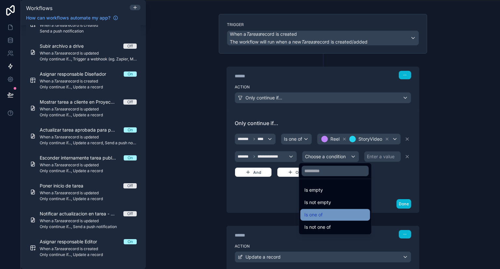
click at [324, 215] on div "Is one of" at bounding box center [335, 215] width 62 height 8
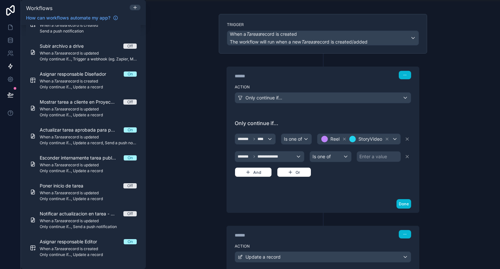
click at [373, 154] on div "Enter a value" at bounding box center [373, 157] width 28 height 7
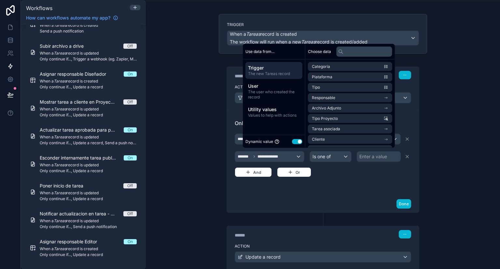
click at [295, 144] on button "Use setting" at bounding box center [297, 141] width 10 height 5
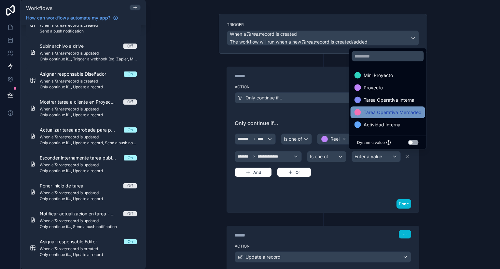
click at [393, 113] on span "Tarea Operativa Mercadeo" at bounding box center [392, 113] width 58 height 8
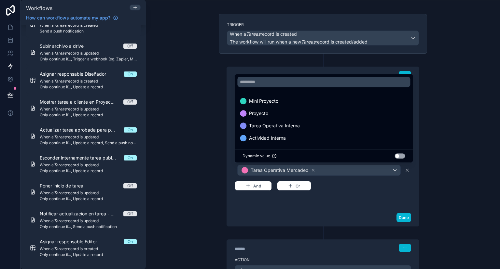
click at [344, 191] on div "**********" at bounding box center [322, 160] width 176 height 82
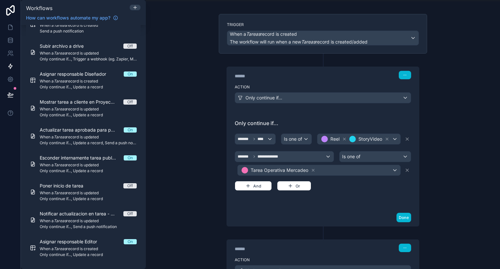
scroll to position [64, 0]
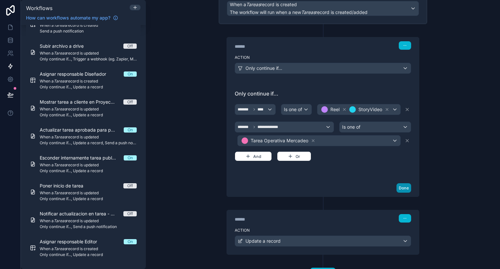
click at [398, 188] on button "Done" at bounding box center [403, 187] width 15 height 9
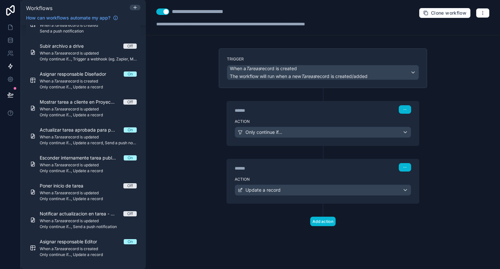
scroll to position [0, 0]
click at [360, 178] on label "Action" at bounding box center [322, 179] width 176 height 5
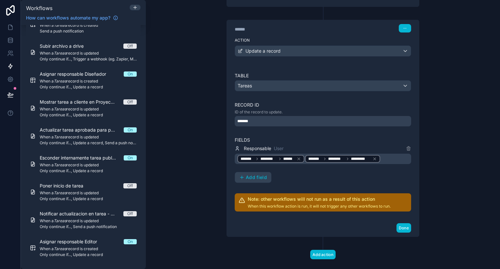
scroll to position [142, 0]
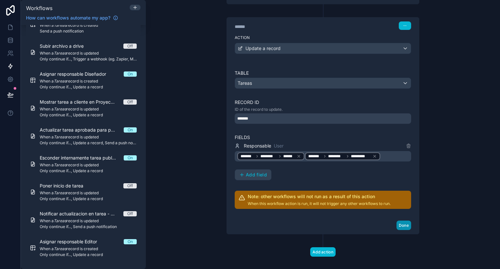
click at [396, 224] on button "Done" at bounding box center [403, 225] width 15 height 9
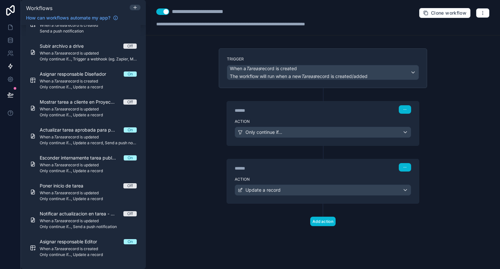
scroll to position [0, 0]
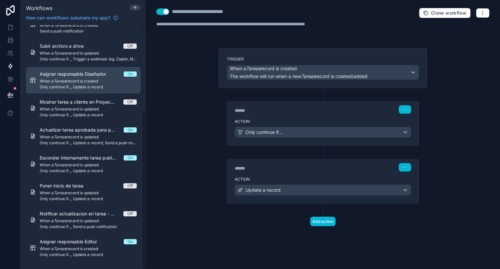
click at [75, 86] on span "Only continue if..., Update a record" at bounding box center [88, 87] width 97 height 5
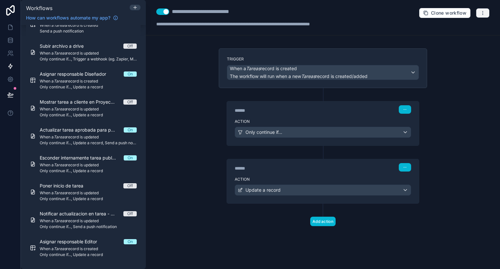
click at [482, 12] on icon "button" at bounding box center [482, 12] width 5 height 5
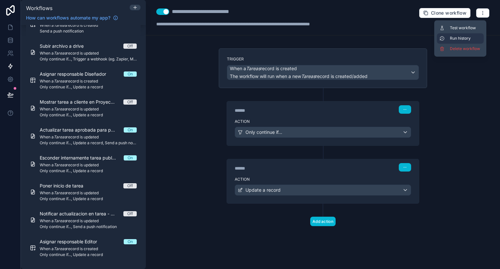
click at [465, 39] on span "Run history" at bounding box center [464, 38] width 31 height 5
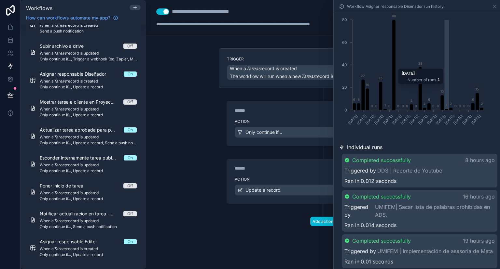
scroll to position [52, 0]
click at [494, 6] on icon at bounding box center [494, 6] width 5 height 5
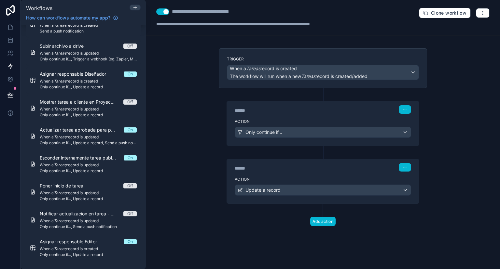
click at [374, 141] on div "Action Only continue if..." at bounding box center [323, 130] width 192 height 29
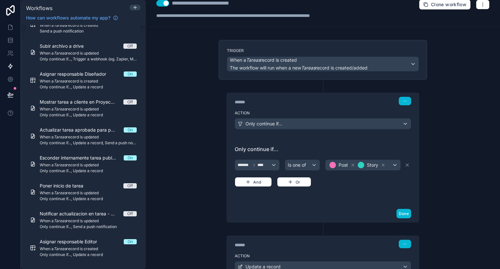
scroll to position [8, 0]
click at [260, 183] on button "And" at bounding box center [252, 182] width 37 height 10
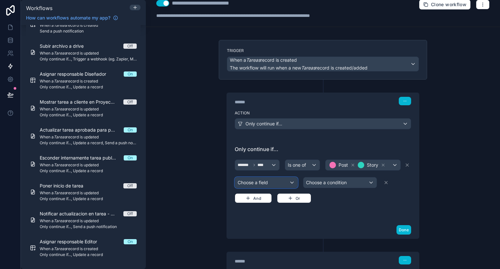
click at [259, 181] on div "Choose a field" at bounding box center [266, 183] width 62 height 10
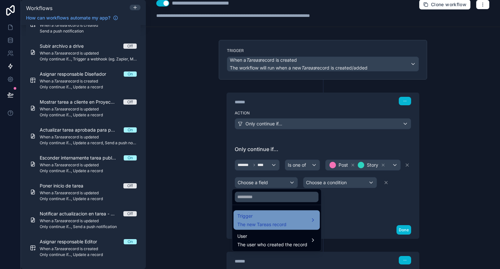
click at [286, 224] on span "The new Tareas record" at bounding box center [261, 224] width 49 height 7
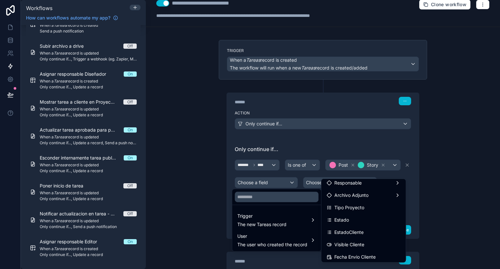
scroll to position [128, 0]
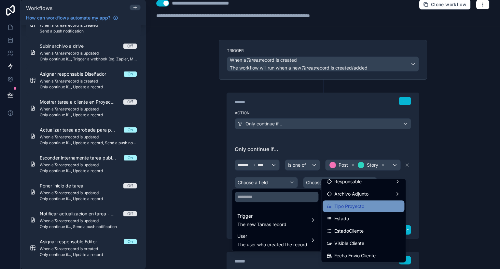
click at [349, 208] on span "Tipo Proyecto" at bounding box center [349, 207] width 30 height 8
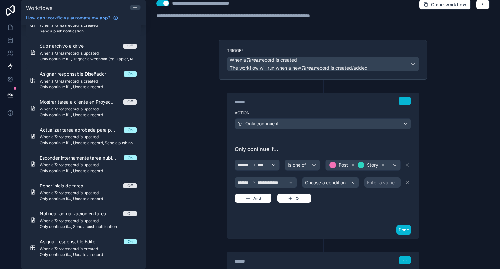
click at [335, 187] on div "**********" at bounding box center [322, 180] width 176 height 45
click at [333, 181] on span "Choose a condition" at bounding box center [325, 183] width 41 height 6
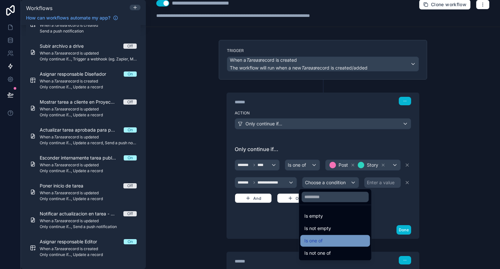
click at [331, 243] on div "Is one of" at bounding box center [335, 241] width 62 height 8
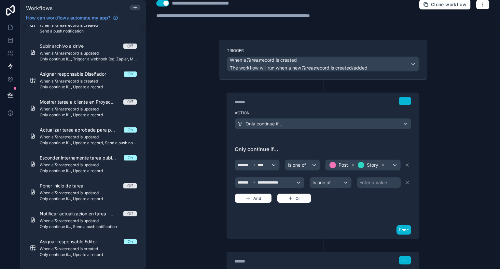
click at [377, 181] on div "Enter a value" at bounding box center [373, 183] width 28 height 7
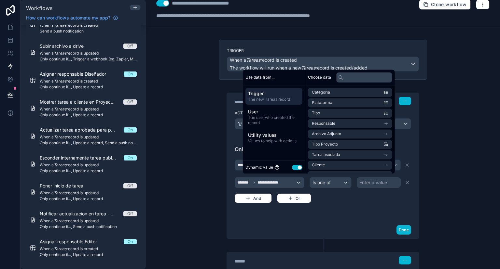
click at [295, 168] on button "Use setting" at bounding box center [297, 167] width 10 height 5
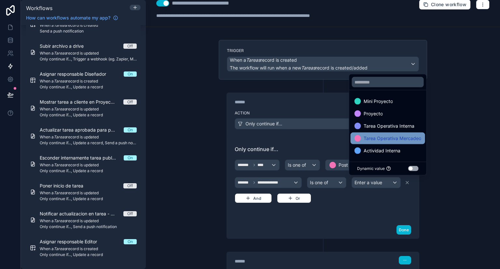
click at [366, 138] on span "Tarea Operativa Mercadeo" at bounding box center [392, 139] width 58 height 8
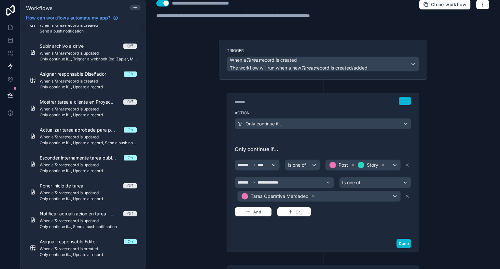
click at [341, 219] on div "**********" at bounding box center [322, 186] width 176 height 82
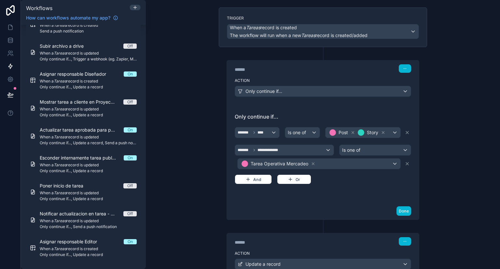
scroll to position [41, 0]
click at [405, 210] on button "Done" at bounding box center [403, 211] width 15 height 9
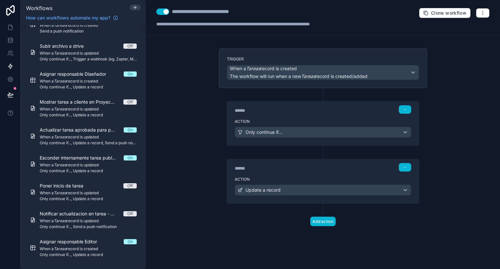
scroll to position [0, 0]
click at [281, 86] on div "Trigger When a Tareas record is created The workflow will run when a new Tareas…" at bounding box center [323, 68] width 208 height 40
click at [342, 118] on div "Action Only continue if..." at bounding box center [323, 130] width 192 height 29
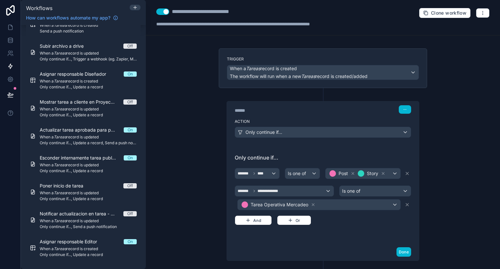
click at [342, 118] on div "Action Only continue if..." at bounding box center [323, 130] width 192 height 29
click at [371, 55] on div "Trigger When a Tareas record is created The workflow will run when a new Tareas…" at bounding box center [323, 68] width 208 height 40
click at [359, 62] on div "Trigger When a Tareas record is created The workflow will run when a new Tareas…" at bounding box center [323, 68] width 192 height 23
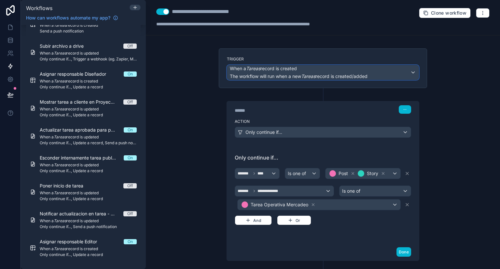
click at [268, 73] on span "The workflow will run when a new Tareas record is created/added" at bounding box center [299, 76] width 138 height 7
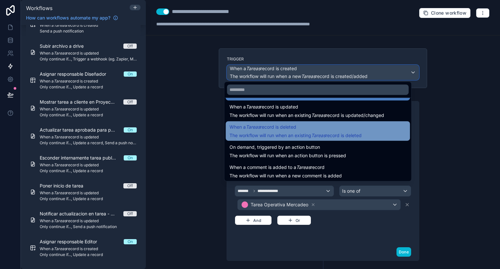
scroll to position [23, 0]
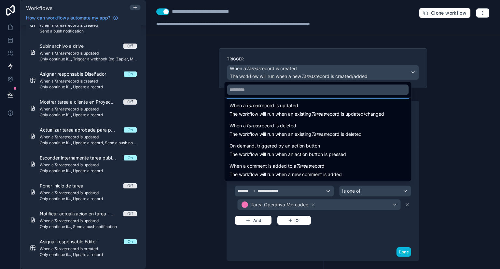
click at [165, 170] on div at bounding box center [250, 134] width 500 height 269
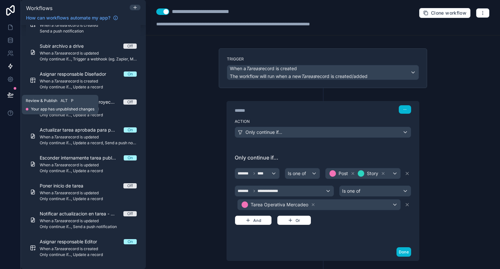
click at [14, 96] on button at bounding box center [10, 95] width 14 height 18
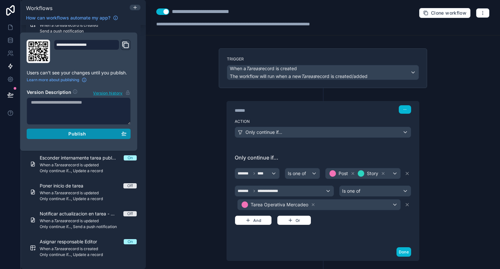
click at [58, 135] on div "Publish" at bounding box center [79, 134] width 96 height 6
click at [188, 114] on div "**********" at bounding box center [323, 134] width 354 height 269
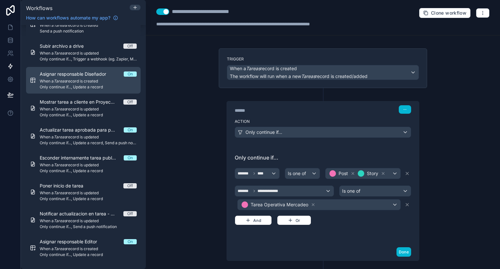
click at [92, 79] on span "When a Tareas record is created" at bounding box center [88, 81] width 97 height 5
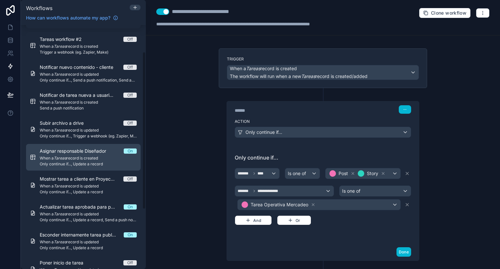
scroll to position [134, 0]
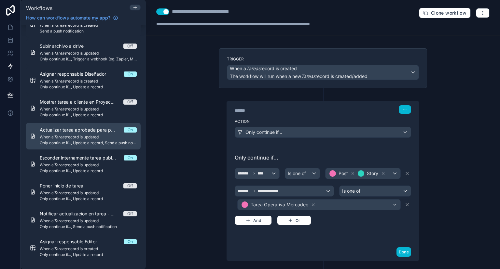
click at [79, 146] on link "Actualizar tarea aprobada para portal cliente On When a Tareas record is update…" at bounding box center [83, 136] width 114 height 27
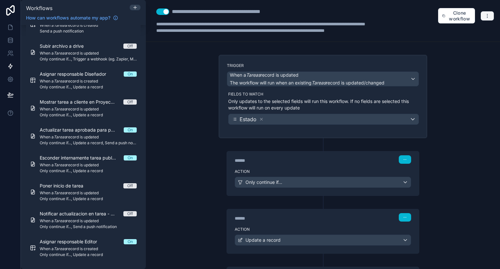
click at [487, 17] on icon "button" at bounding box center [487, 17] width 0 height 0
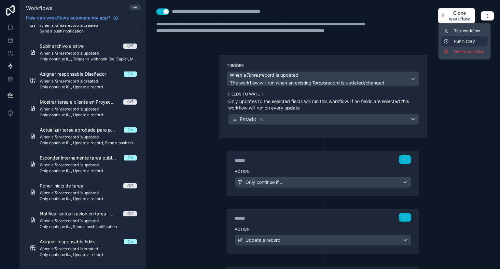
click at [475, 40] on span "Run history" at bounding box center [469, 41] width 31 height 5
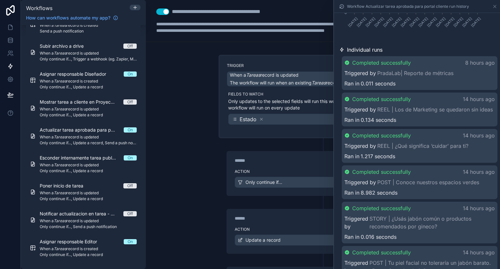
scroll to position [152, 0]
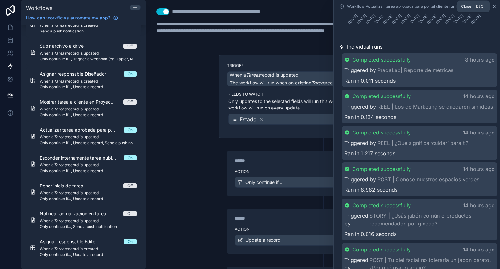
click at [495, 9] on icon at bounding box center [494, 6] width 5 height 5
